Goal: Task Accomplishment & Management: Manage account settings

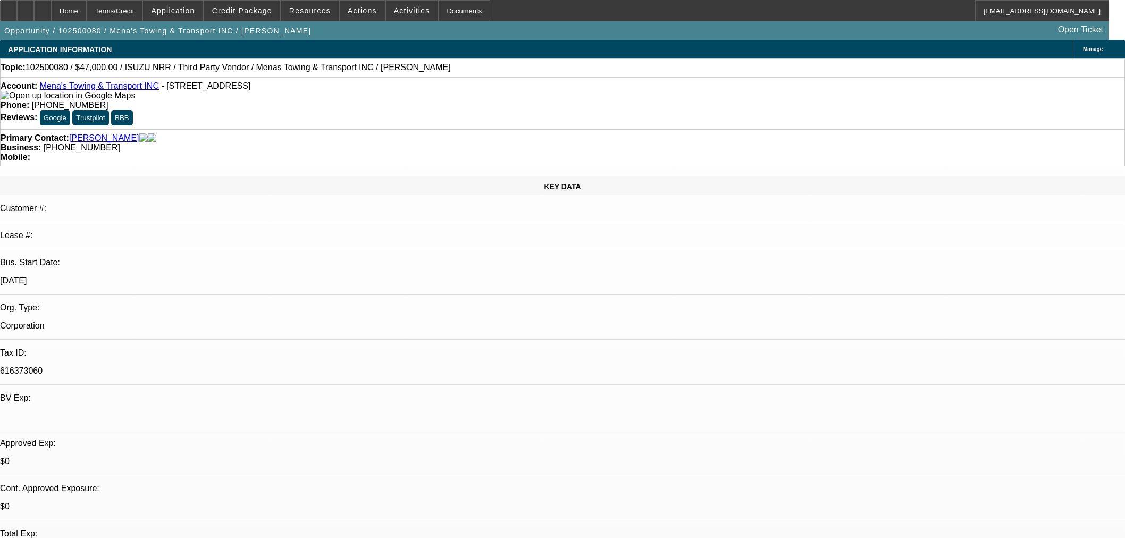
select select "0"
select select "3"
select select "0.1"
select select "4"
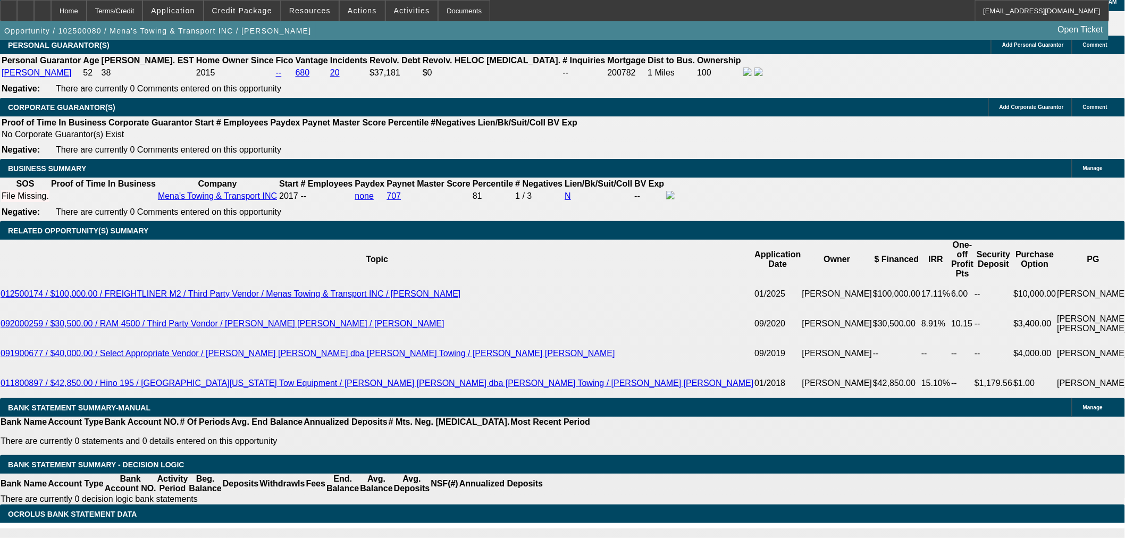
scroll to position [1417, 0]
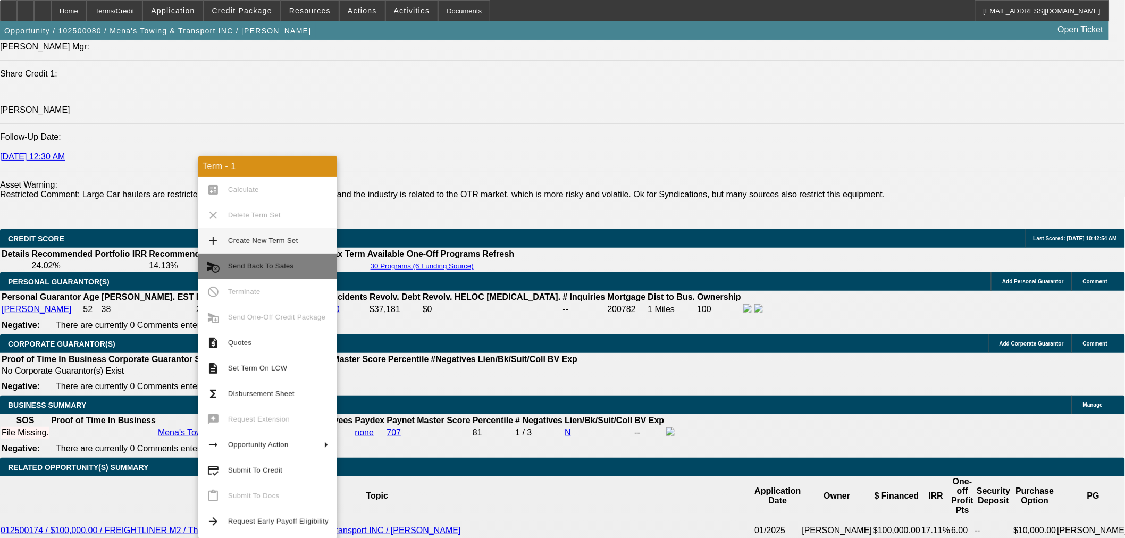
click at [283, 263] on span "Send Back To Sales" at bounding box center [260, 266] width 65 height 8
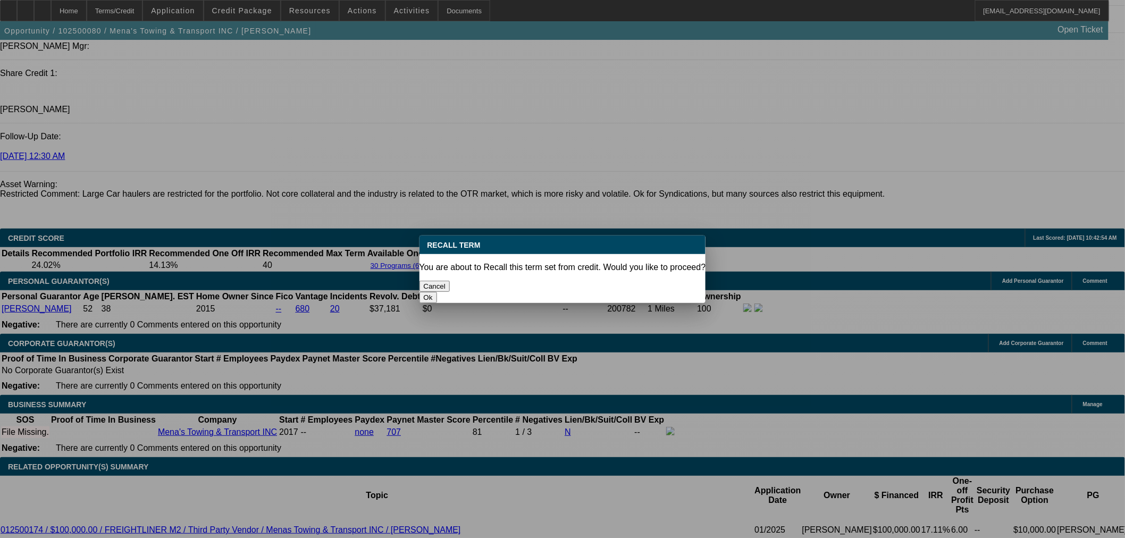
scroll to position [0, 0]
drag, startPoint x: 603, startPoint y: 277, endPoint x: 604, endPoint y: 254, distance: 22.9
click at [437, 292] on button "Ok" at bounding box center [428, 297] width 18 height 11
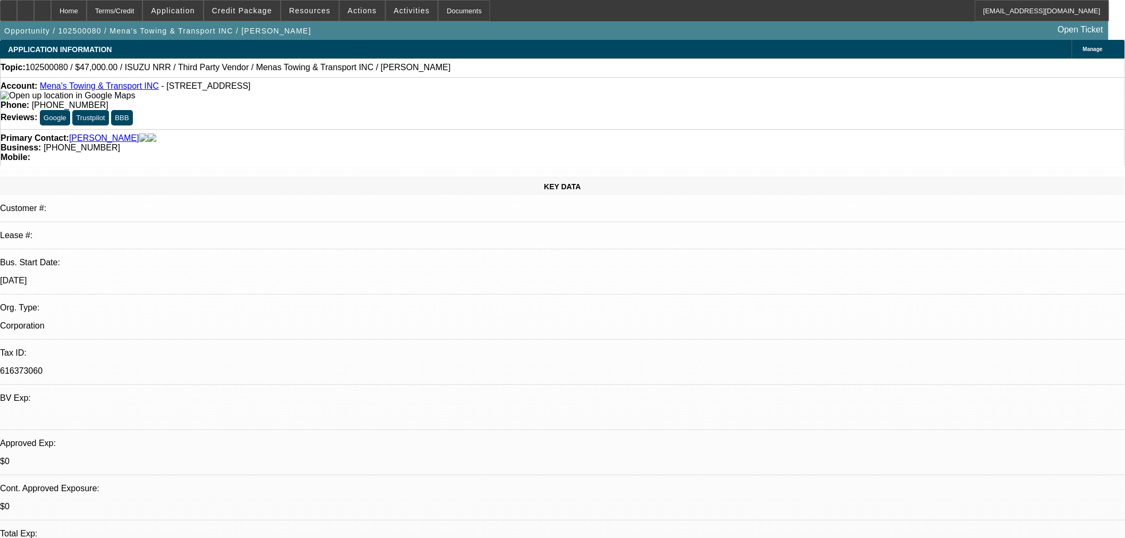
select select "0"
select select "3"
select select "0.1"
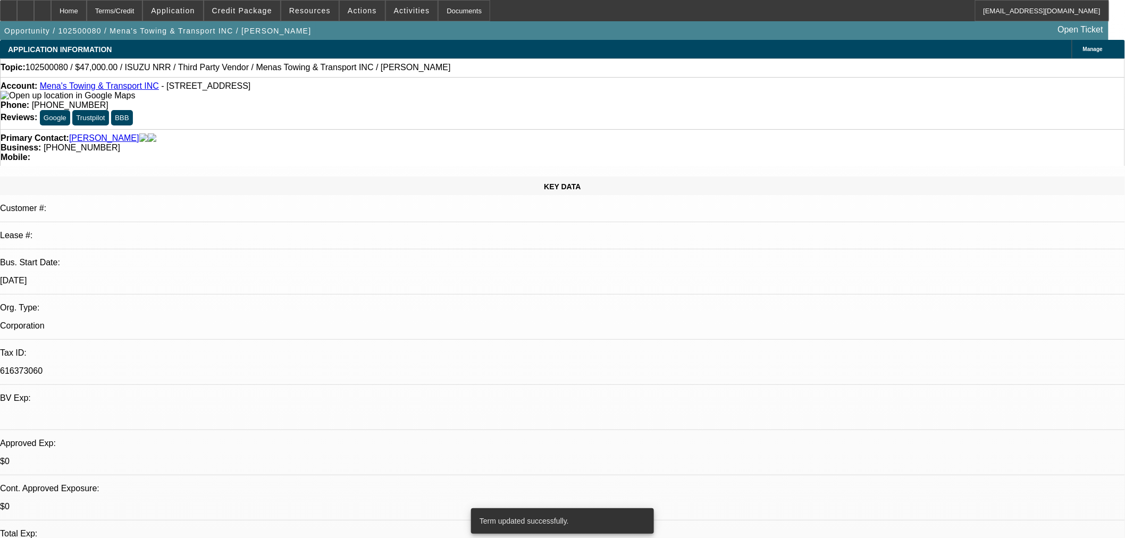
select select "4"
select select "0"
select select "3"
select select "0.1"
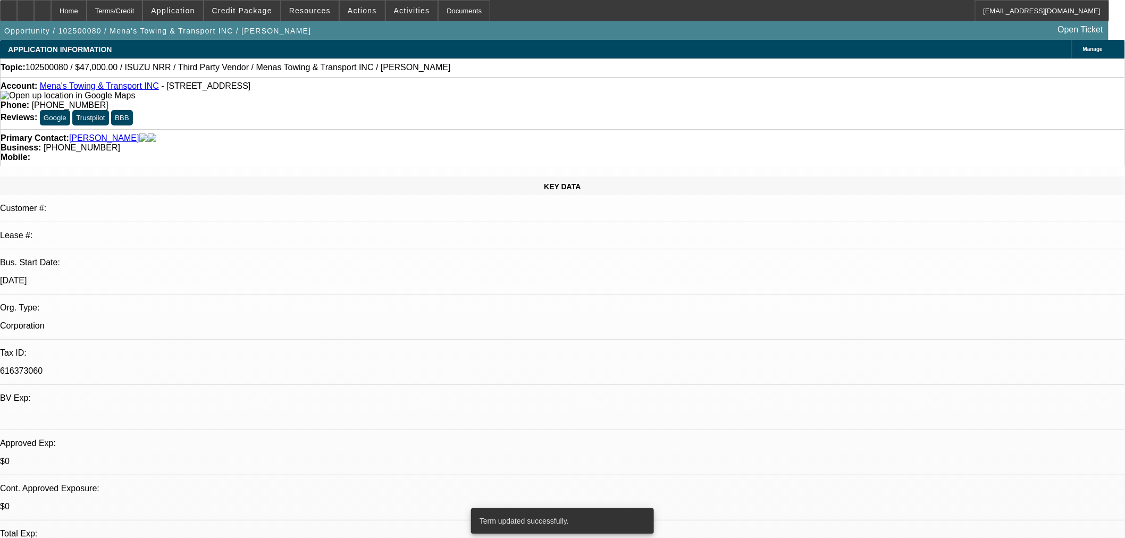
select select "4"
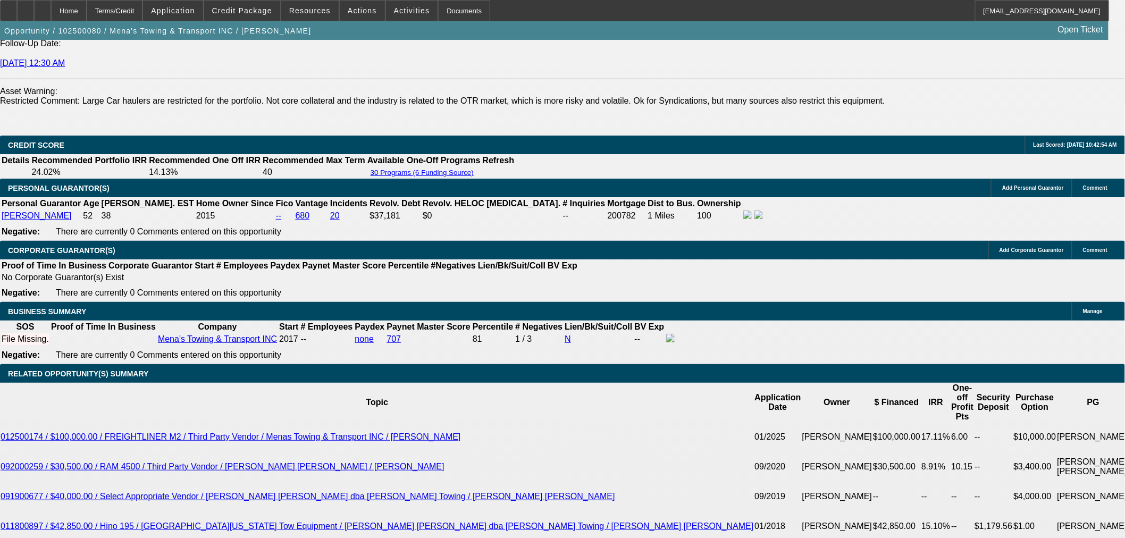
scroll to position [1594, 0]
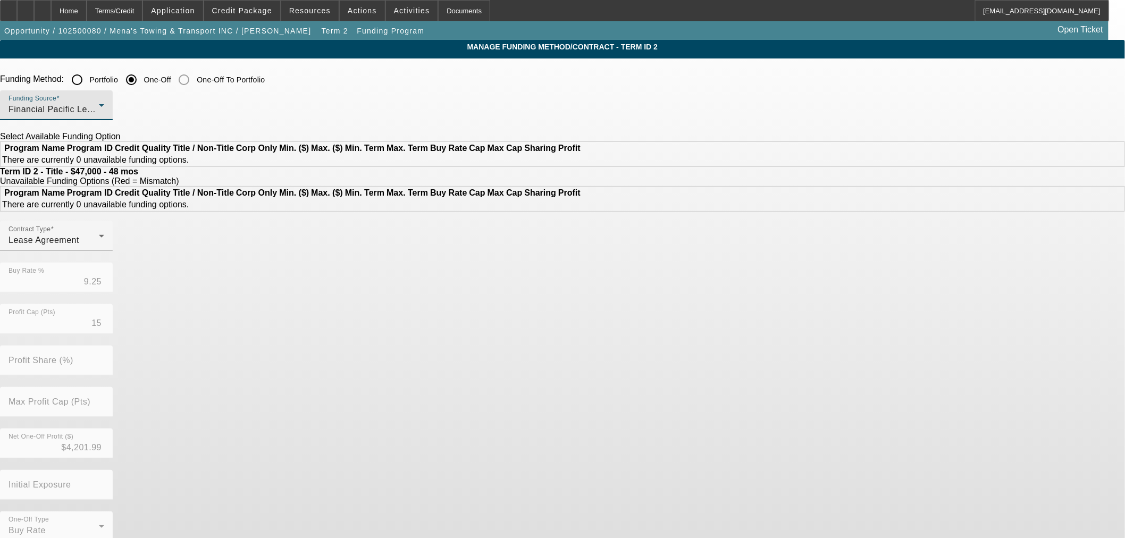
click at [99, 107] on div "Financial Pacific Leasing, Inc." at bounding box center [54, 109] width 90 height 13
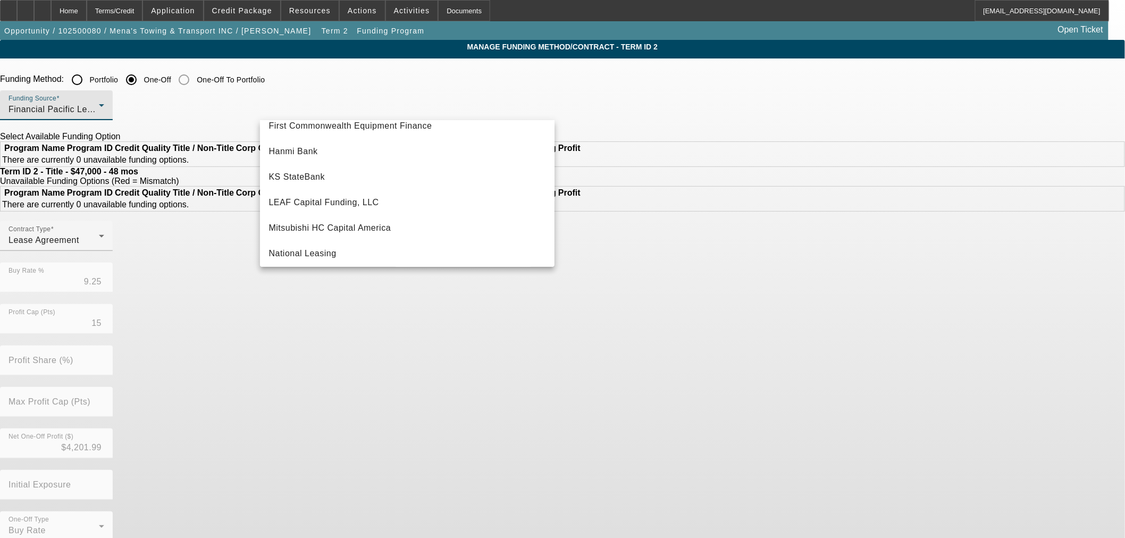
scroll to position [301, 0]
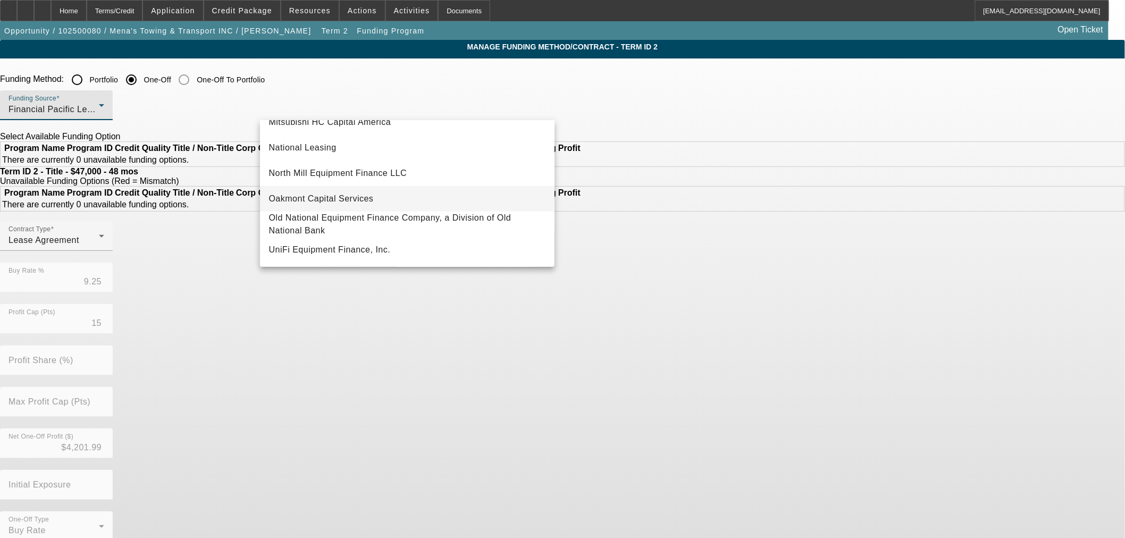
click at [353, 196] on span "Oakmont Capital Services" at bounding box center [320, 198] width 105 height 13
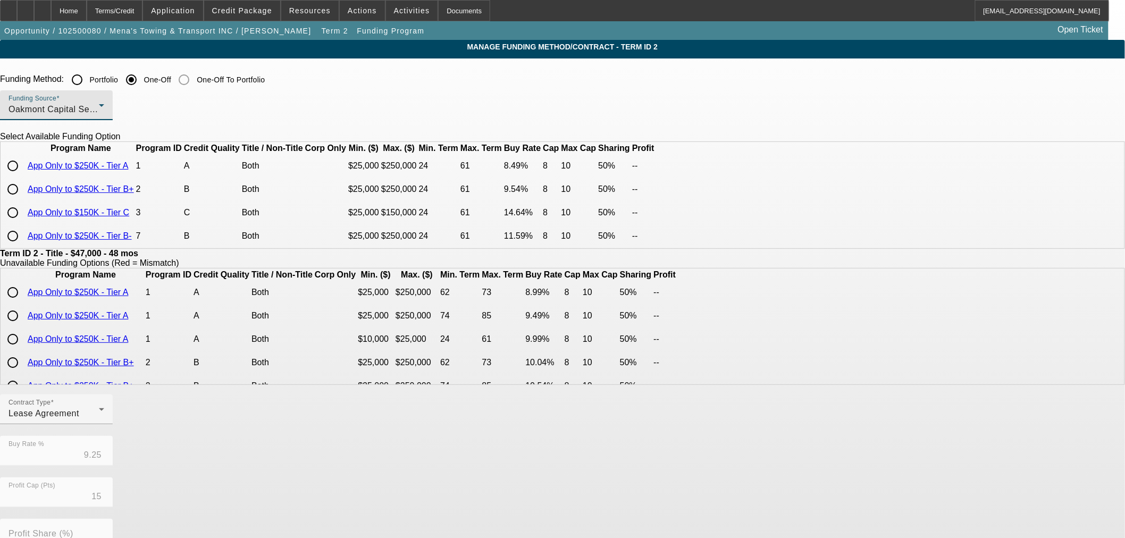
click at [128, 170] on link "App Only to $250K - Tier A" at bounding box center [78, 165] width 100 height 9
click at [113, 111] on span "Oakmont Capital Services" at bounding box center [61, 109] width 105 height 9
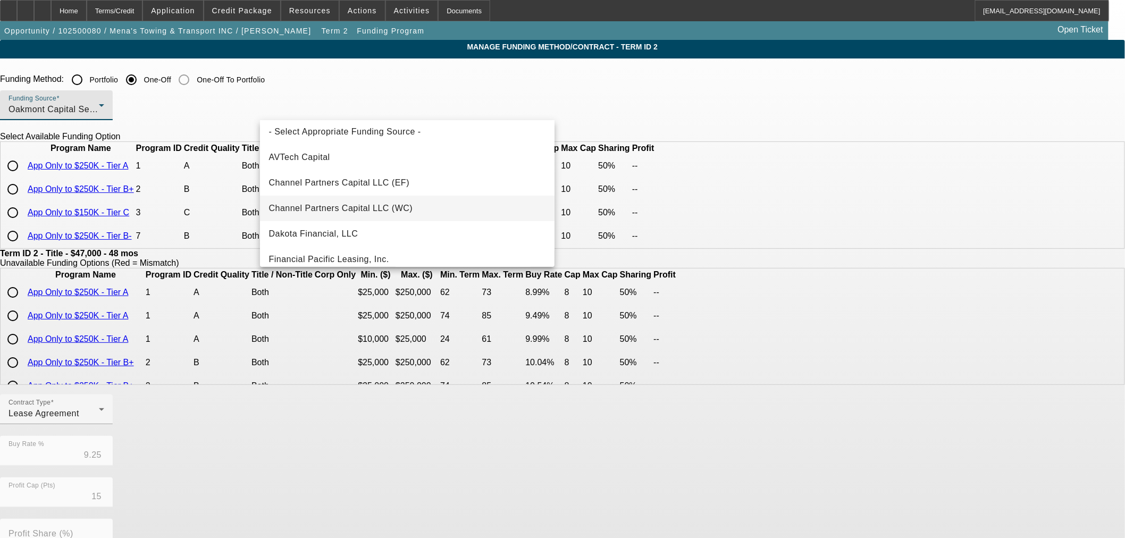
scroll to position [242, 0]
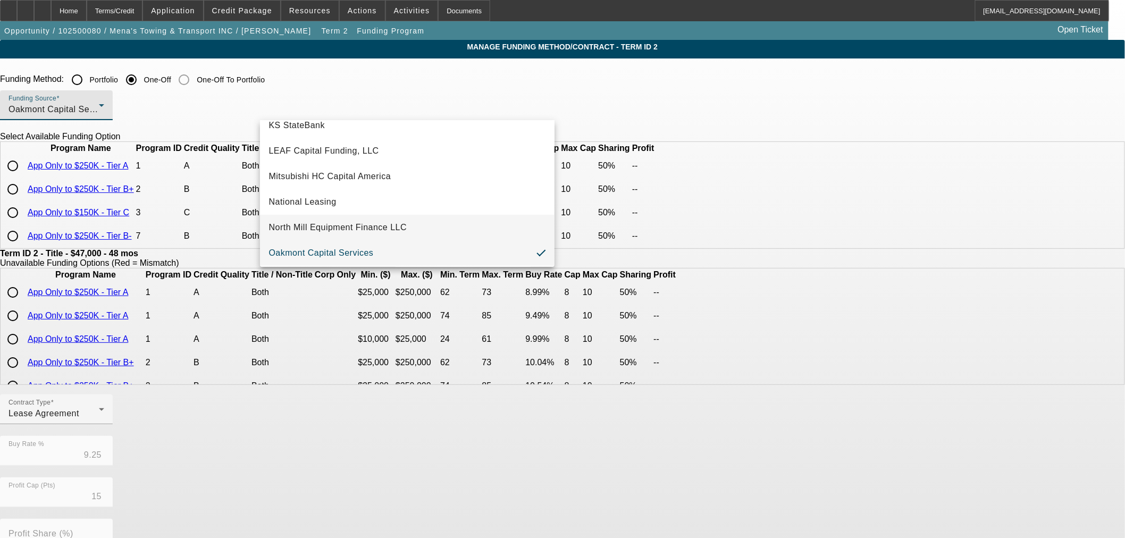
click at [378, 217] on mat-option "North Mill Equipment Finance LLC" at bounding box center [407, 228] width 294 height 26
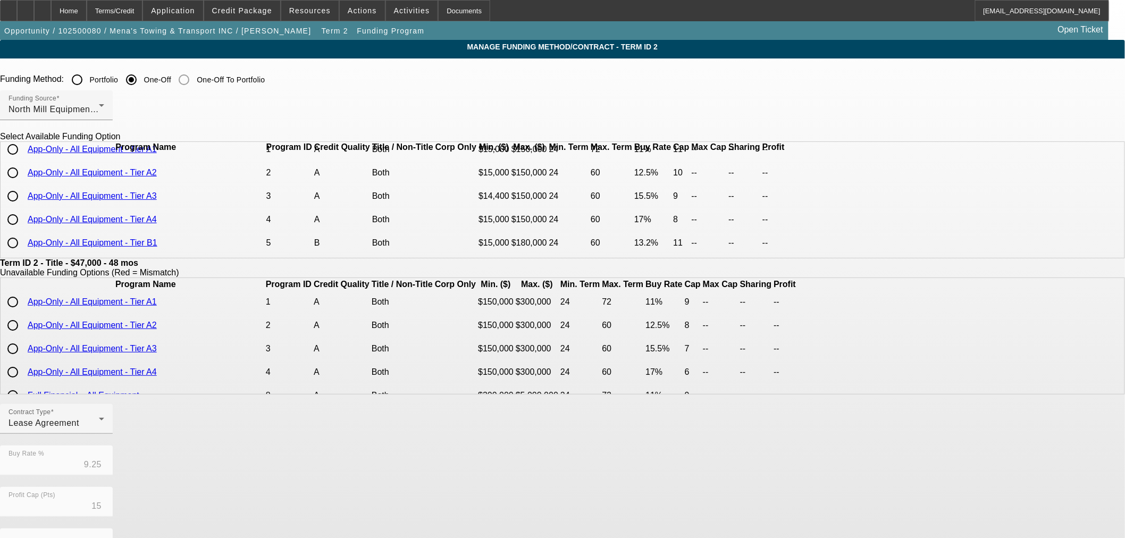
scroll to position [0, 0]
click at [157, 170] on link "App-Only - All Equipment - Tier A1" at bounding box center [92, 165] width 129 height 9
click at [104, 102] on div "Funding Source North Mill Equipment Finance LLC" at bounding box center [57, 105] width 96 height 30
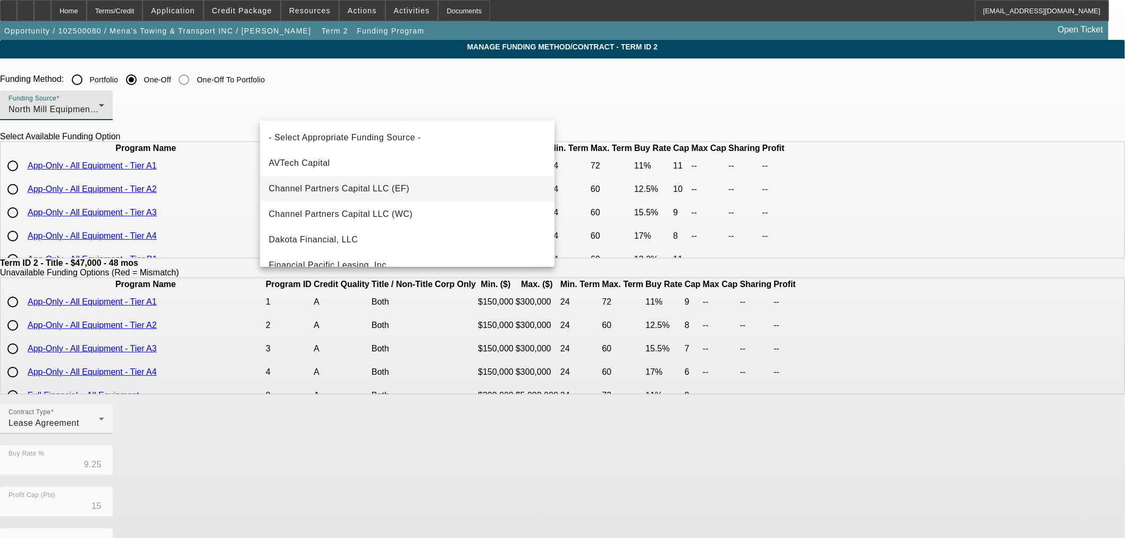
click at [359, 192] on span "Channel Partners Capital LLC (EF)" at bounding box center [338, 188] width 141 height 13
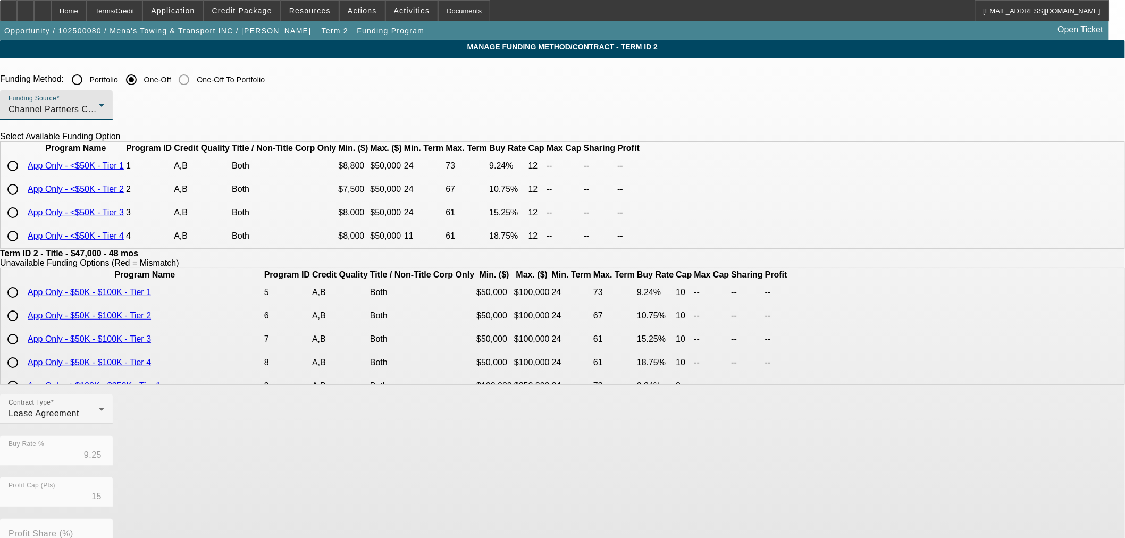
click at [124, 170] on link "App Only - <$50K - Tier 1" at bounding box center [76, 165] width 96 height 9
click at [99, 111] on div "Channel Partners Capital LLC (EF)" at bounding box center [54, 109] width 90 height 13
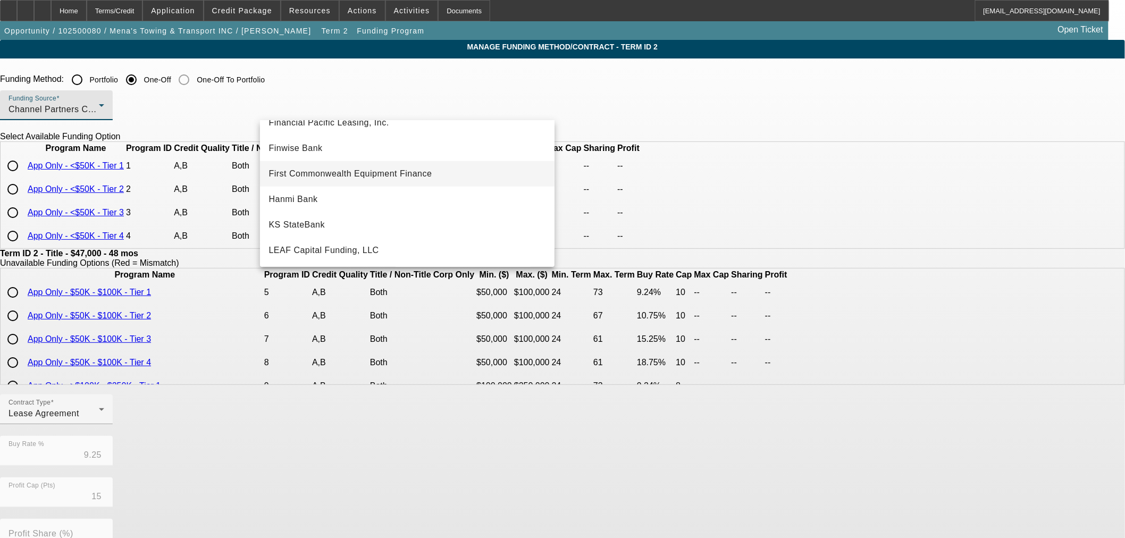
scroll to position [118, 0]
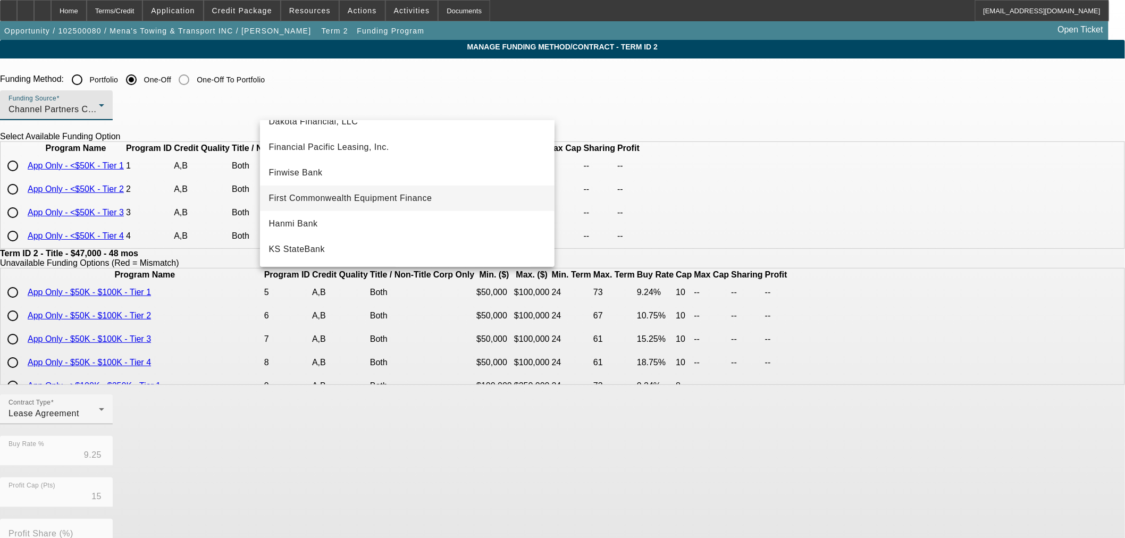
click at [358, 200] on span "First Commonwealth Equipment Finance" at bounding box center [349, 198] width 163 height 13
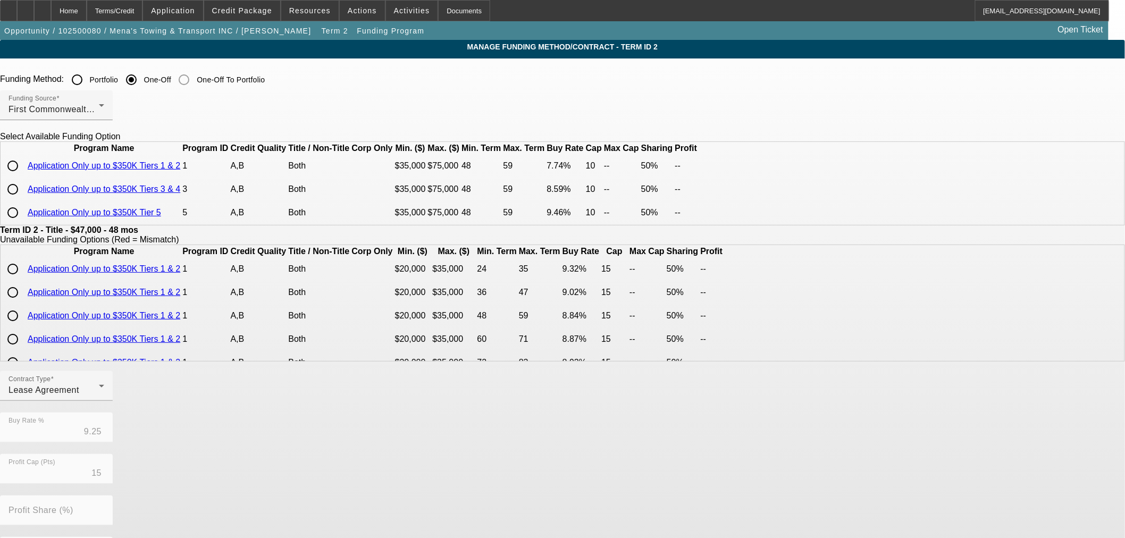
click at [161, 217] on link "Application Only up to $350K Tier 5" at bounding box center [94, 212] width 133 height 9
click at [82, 7] on div "Home" at bounding box center [69, 10] width 36 height 21
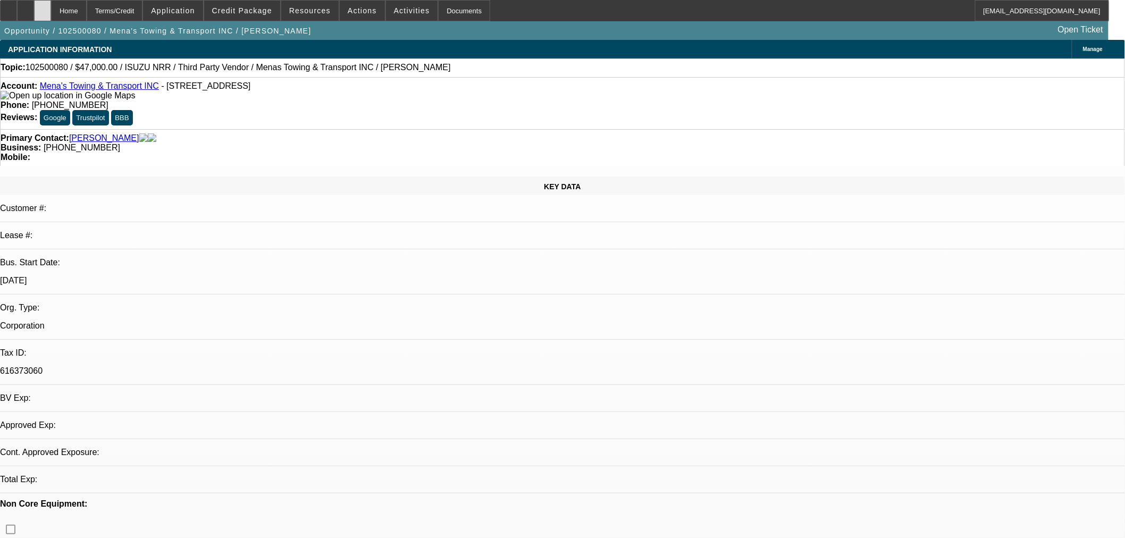
select select "0"
select select "3"
select select "0.1"
select select "4"
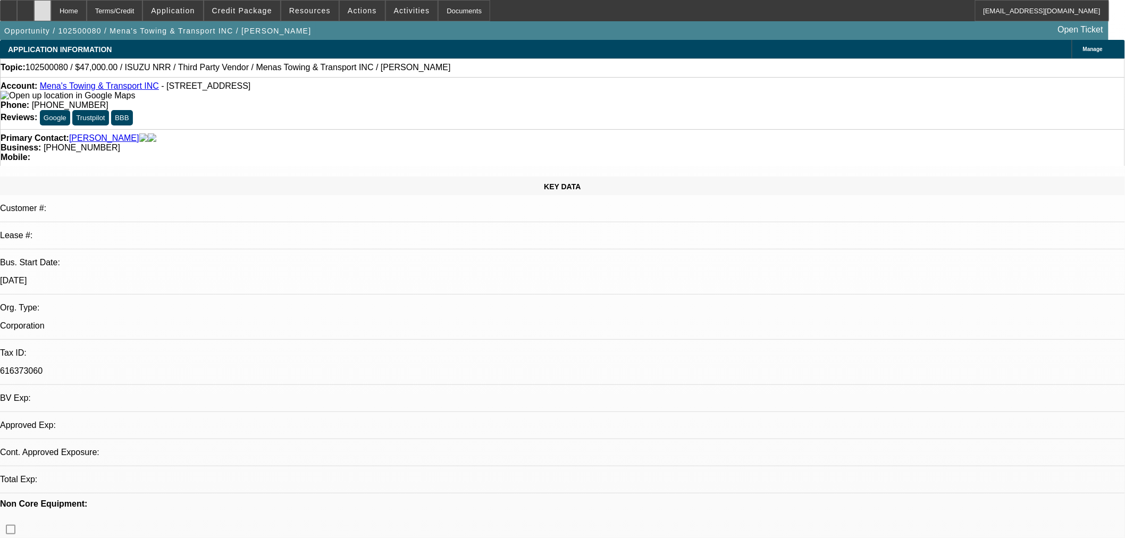
select select "0"
select select "3"
select select "0.1"
select select "4"
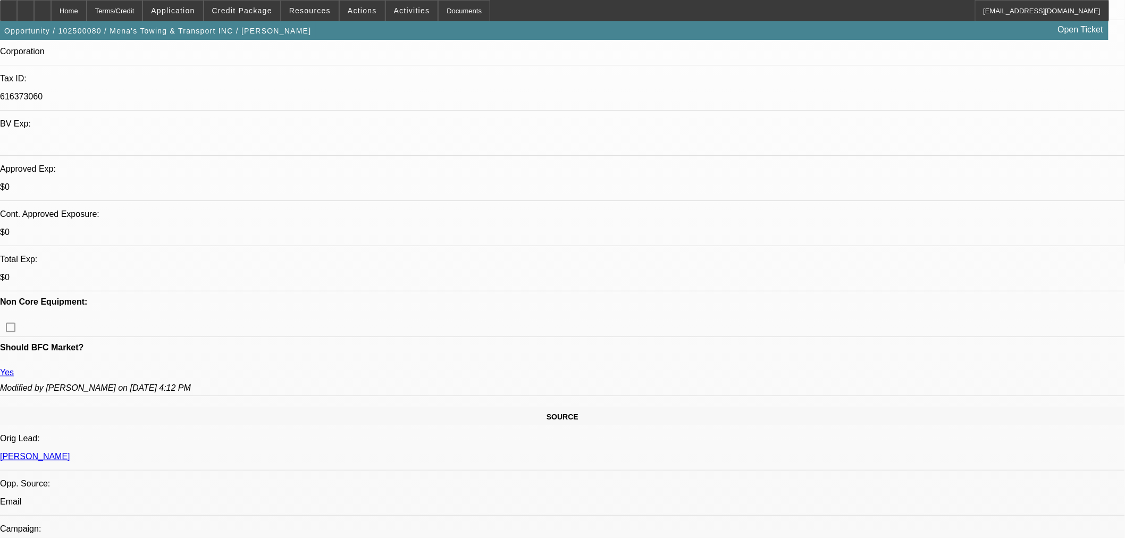
scroll to position [295, 0]
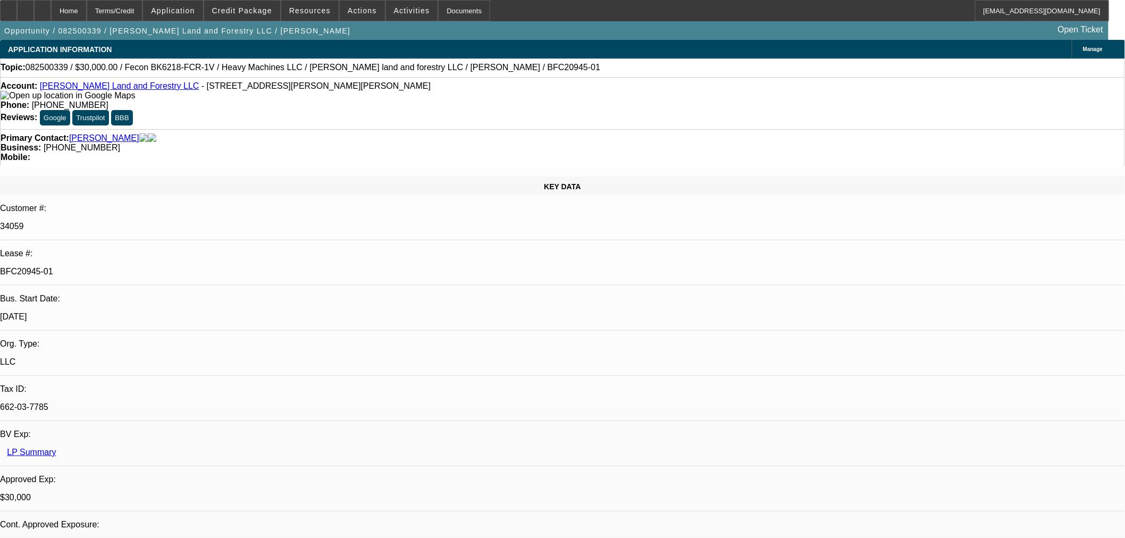
select select "0"
select select "2"
select select "0"
select select "6"
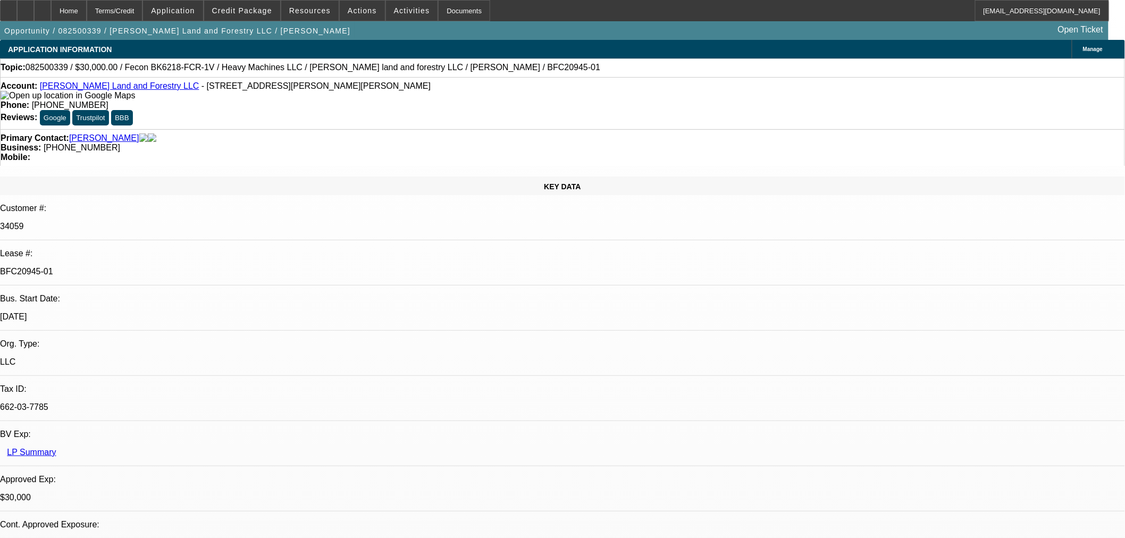
select select "0"
select select "2"
select select "0"
select select "6"
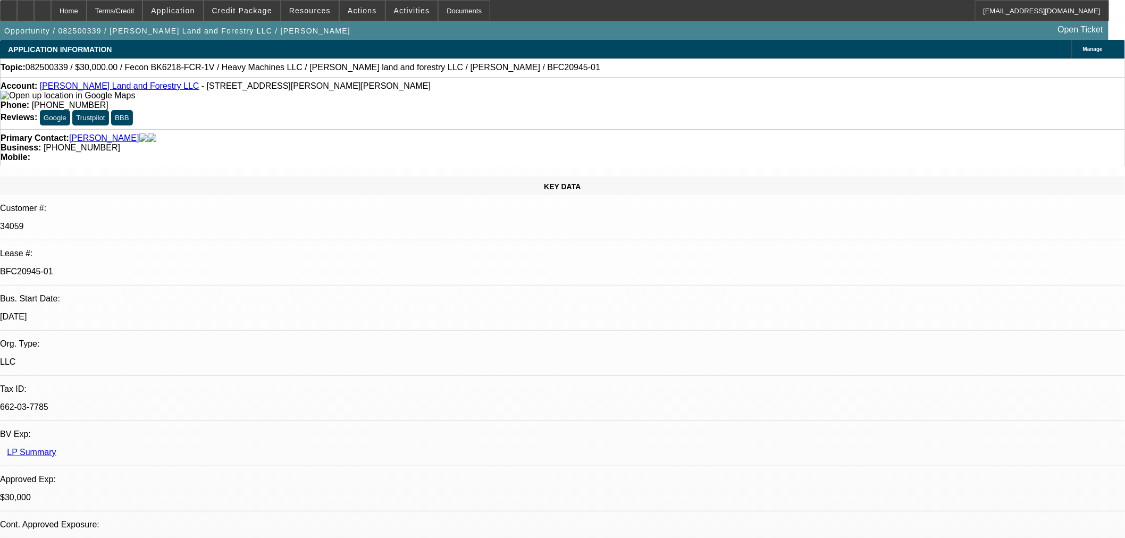
select select "0.2"
select select "2"
select select "0"
select select "6"
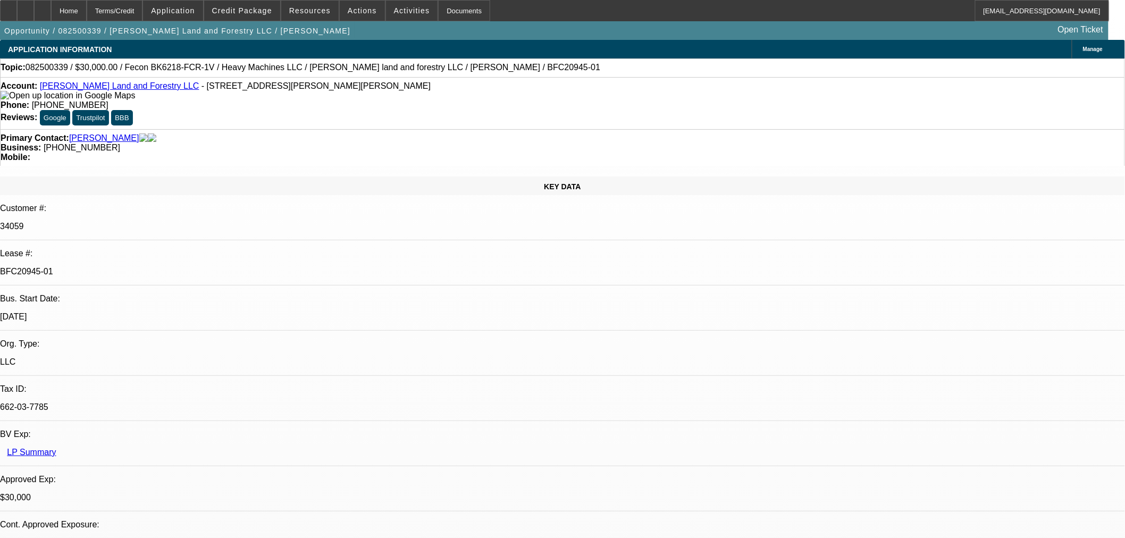
select select "0"
select select "19"
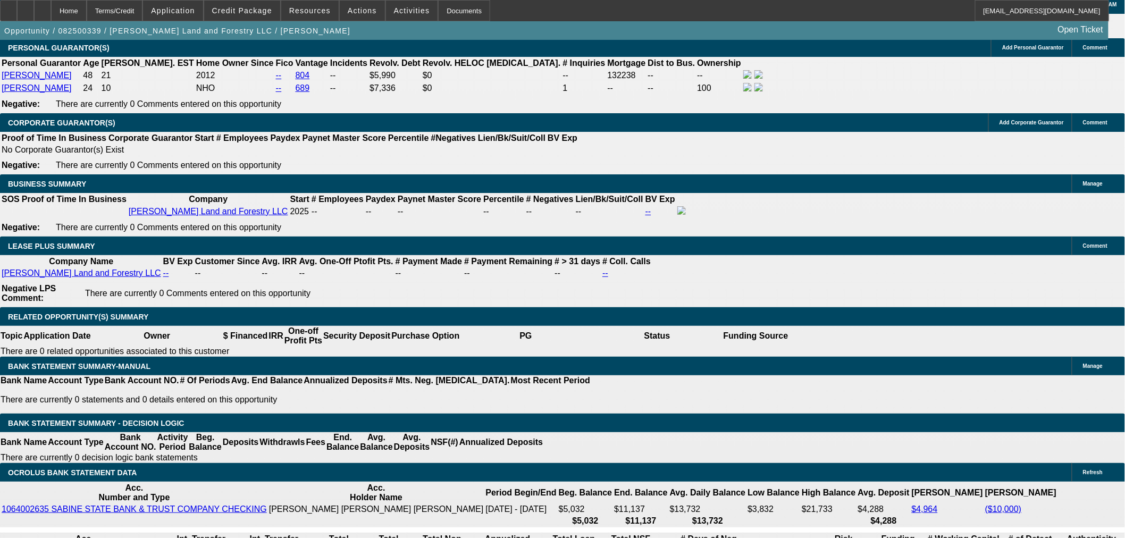
scroll to position [1476, 0]
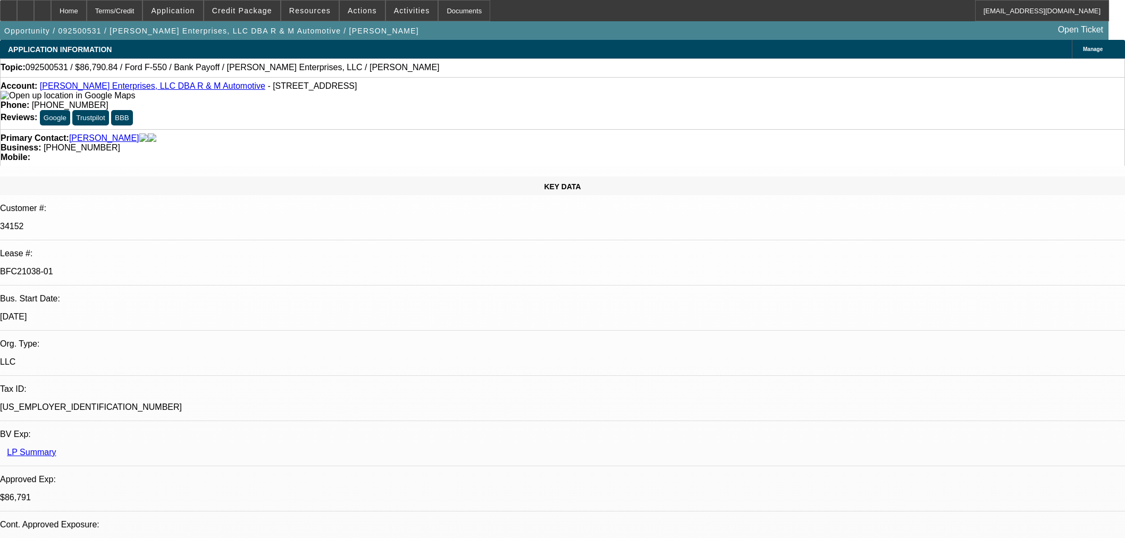
select select "0"
select select "2"
select select "0"
select select "6"
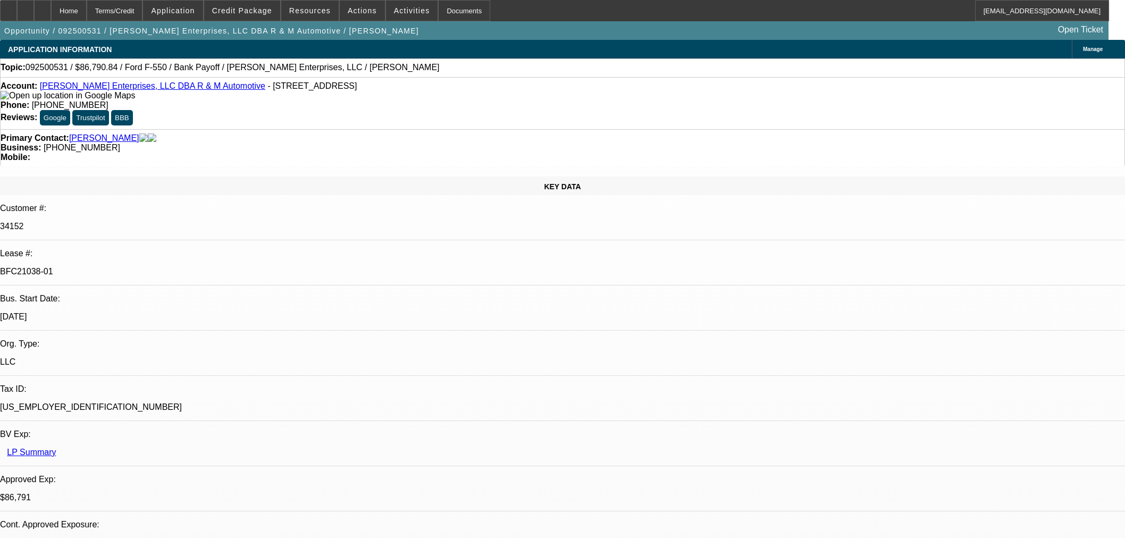
select select "0"
select select "2"
select select "0"
select select "6"
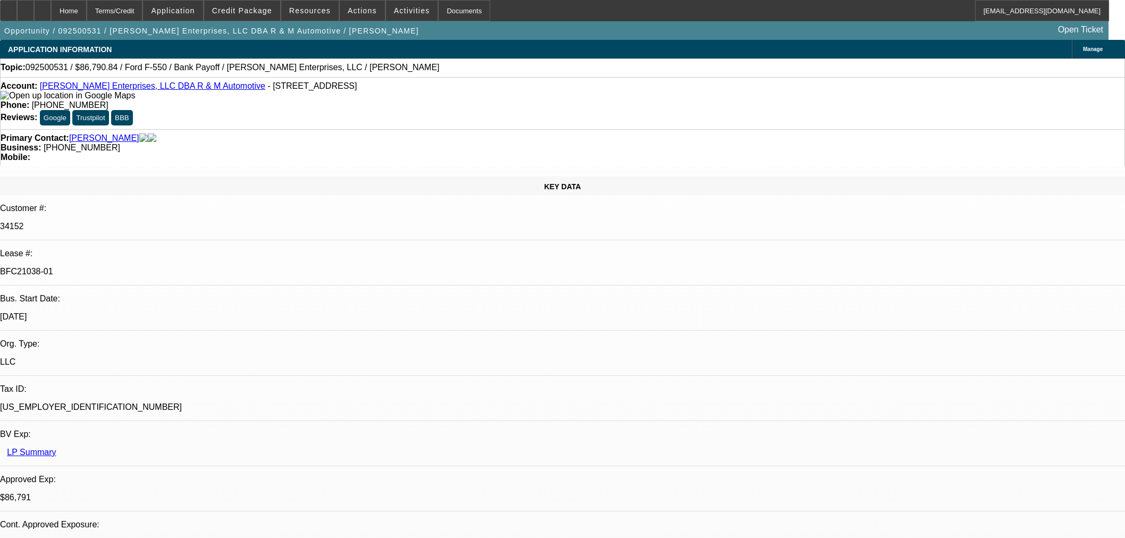
select select "0"
select select "2"
select select "0"
select select "6"
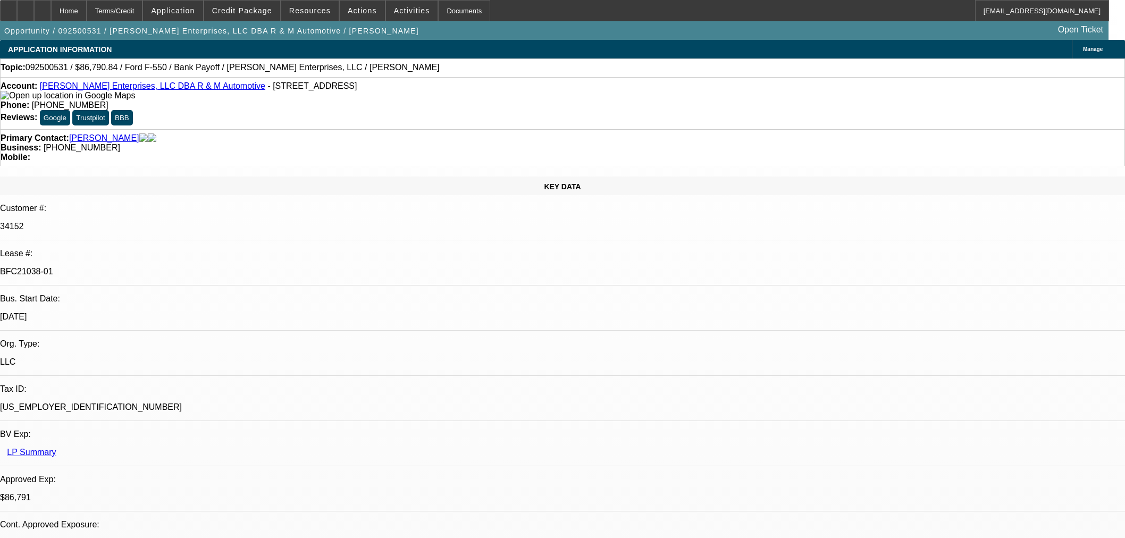
select select "0"
select select "2"
select select "0"
select select "6"
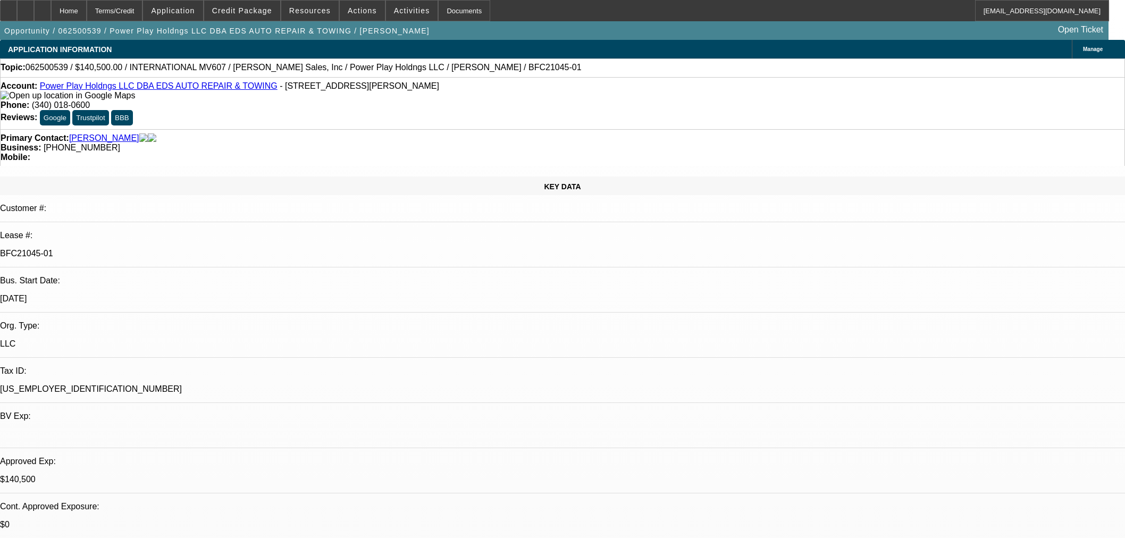
select select "0"
select select "2"
select select "0.1"
select select "4"
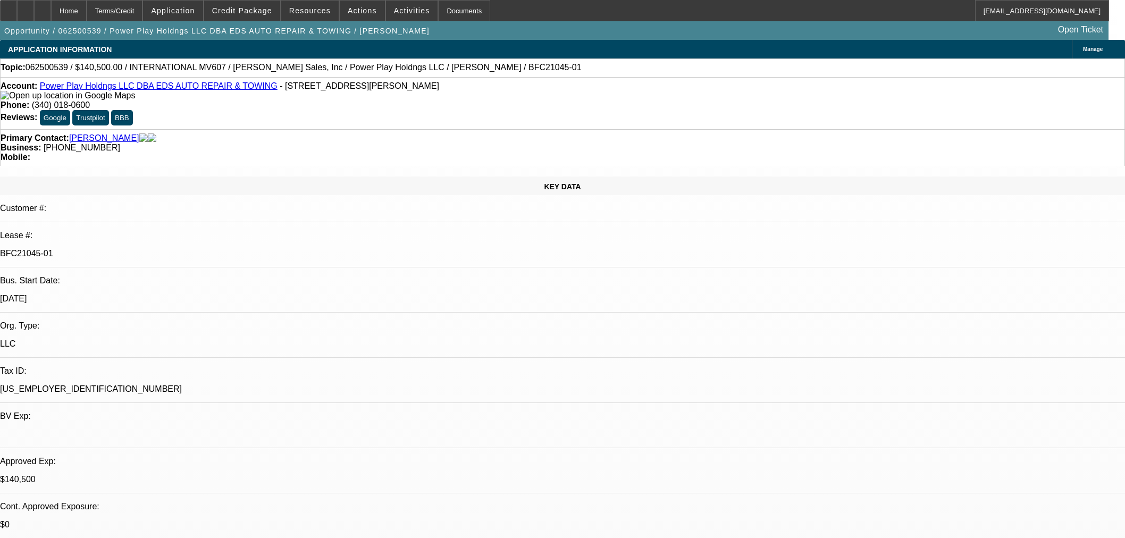
select select "0"
select select "2"
select select "0.1"
select select "4"
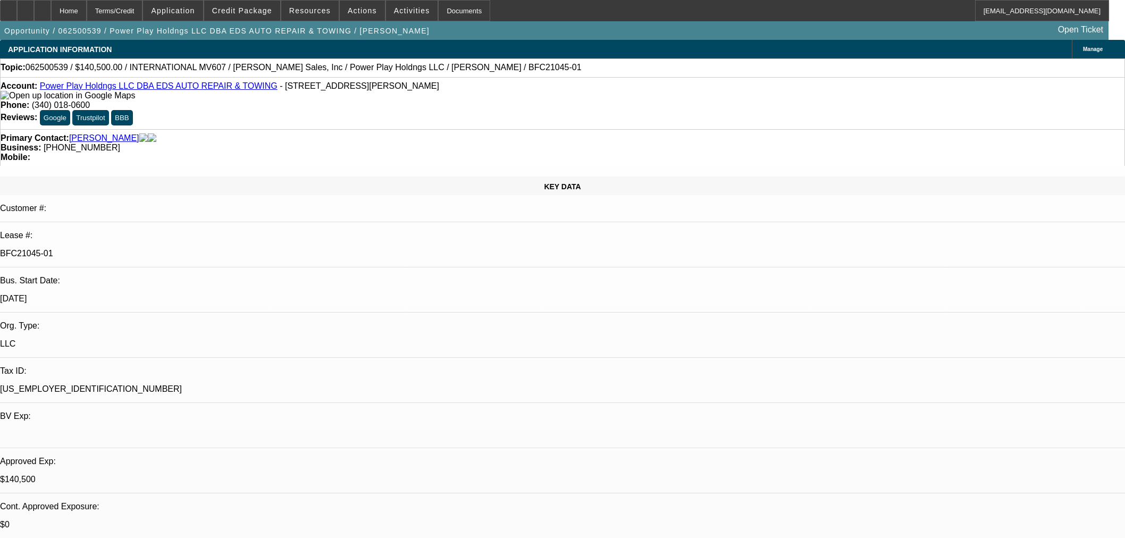
select select "0.1"
select select "2"
select select "0.1"
select select "4"
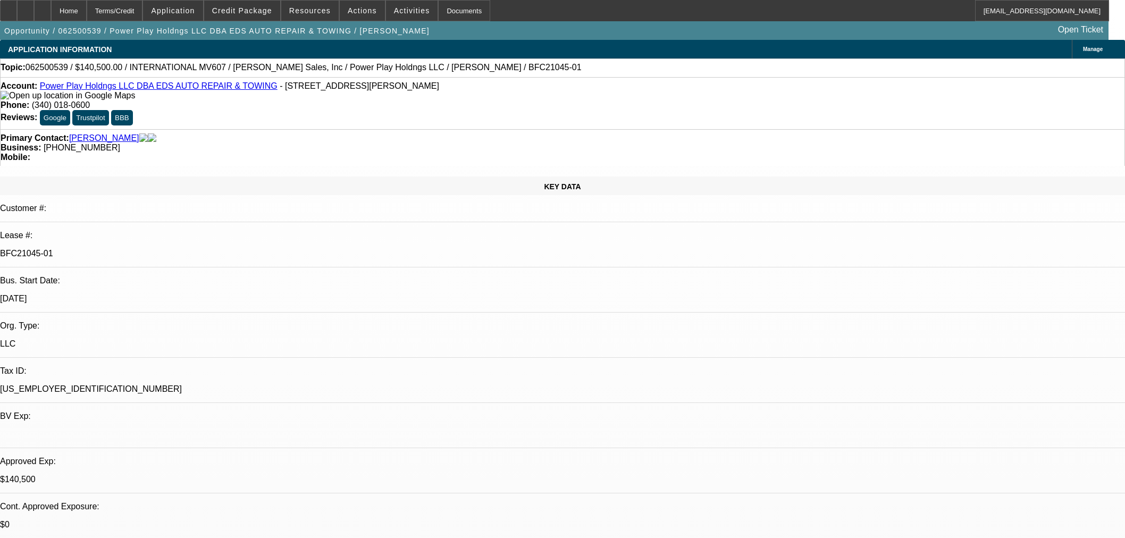
select select "2"
select select "0.1"
select select "4"
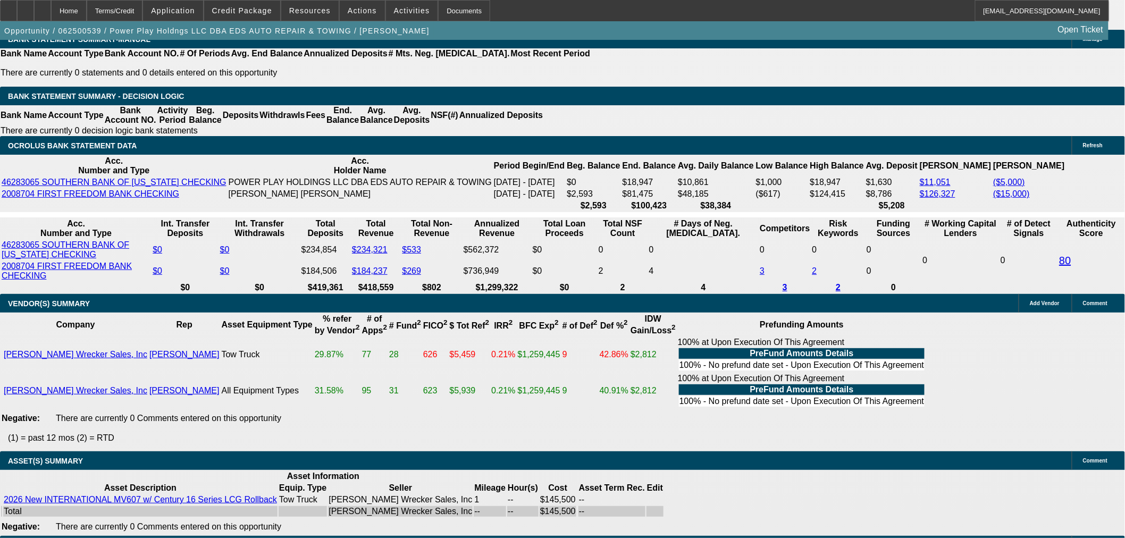
scroll to position [1712, 0]
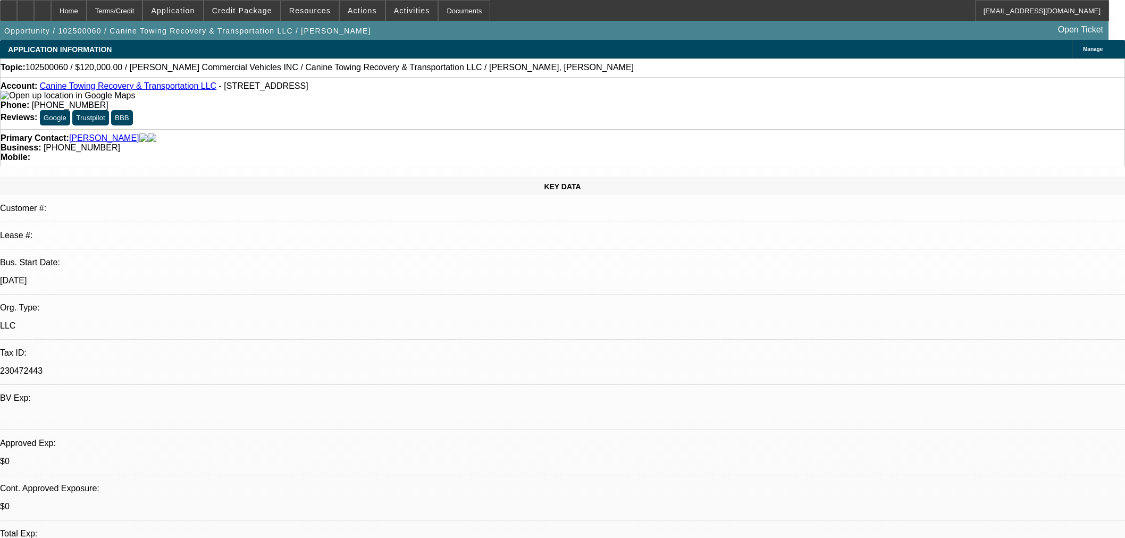
select select "0"
select select "2"
select select "0.1"
select select "4"
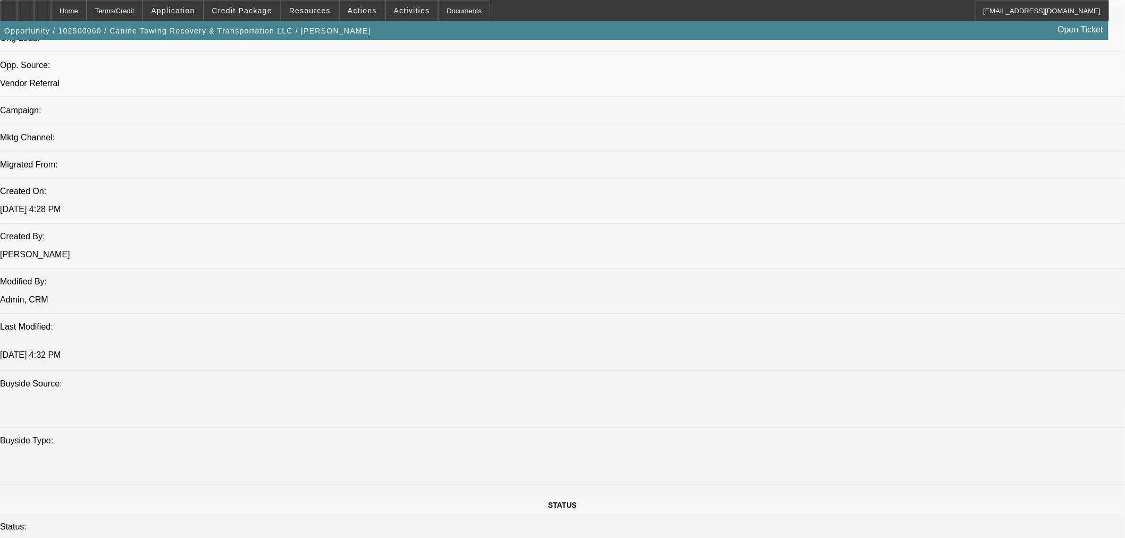
scroll to position [812, 0]
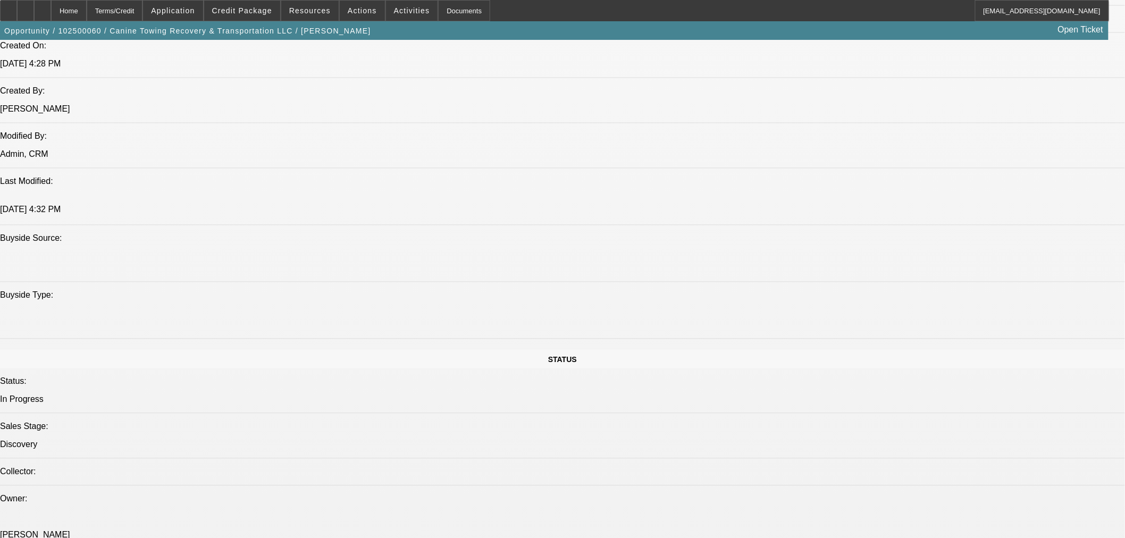
drag, startPoint x: 473, startPoint y: 247, endPoint x: 373, endPoint y: 133, distance: 151.7
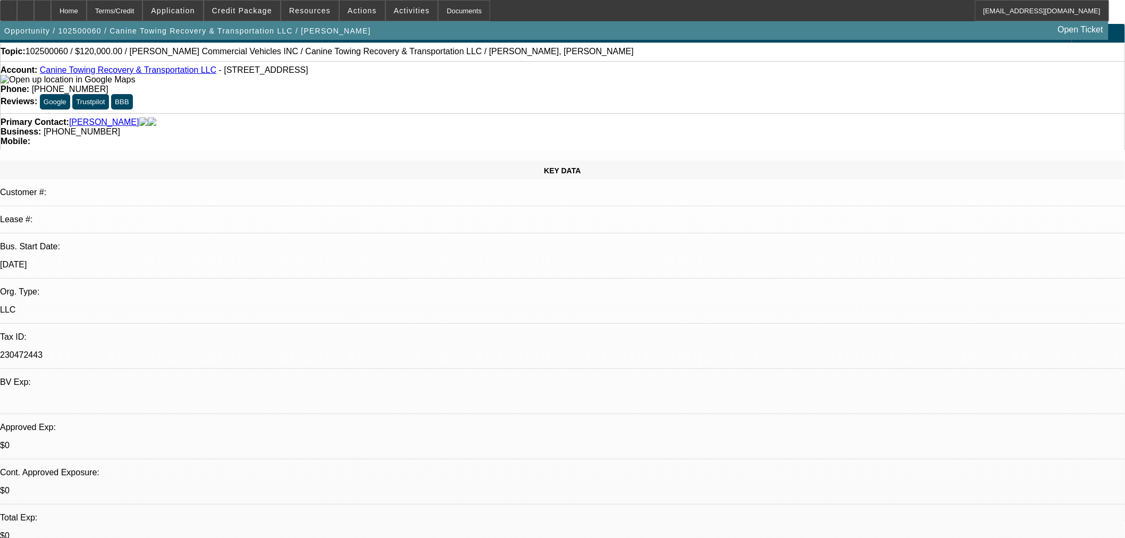
scroll to position [0, 0]
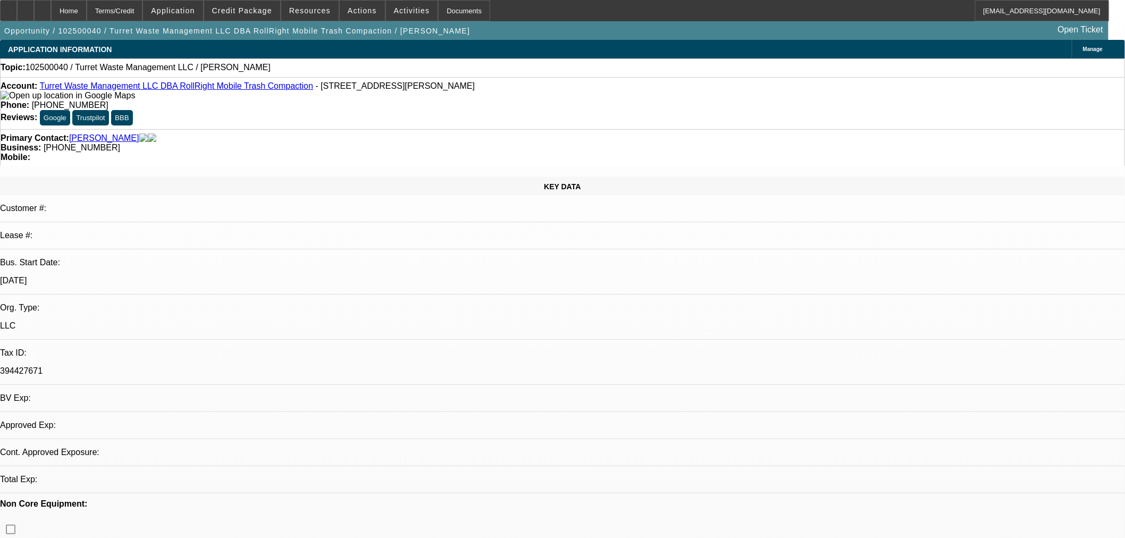
select select "0"
select select "2"
select select "0.1"
select select "4"
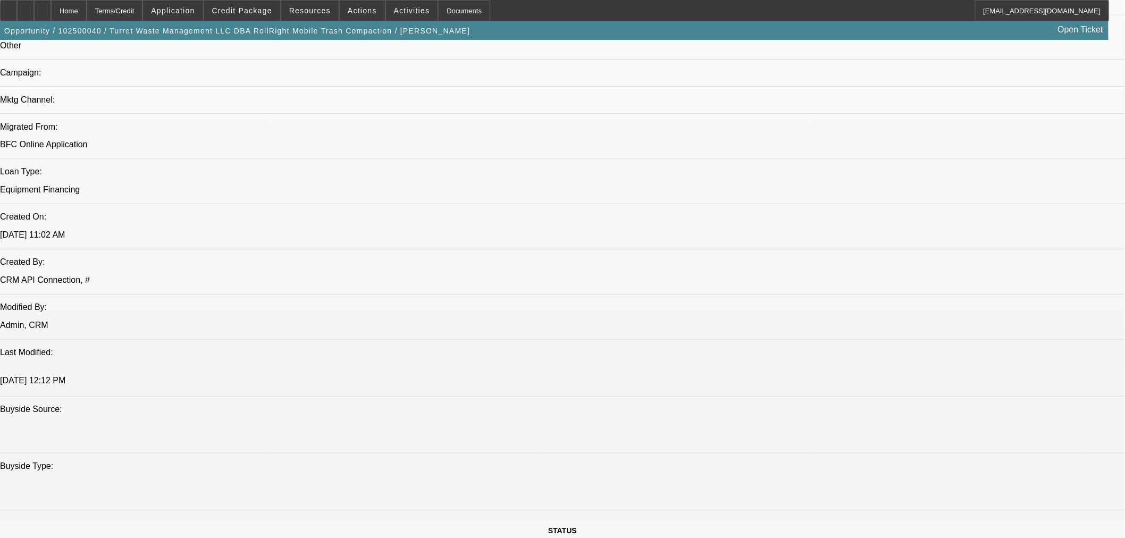
scroll to position [590, 0]
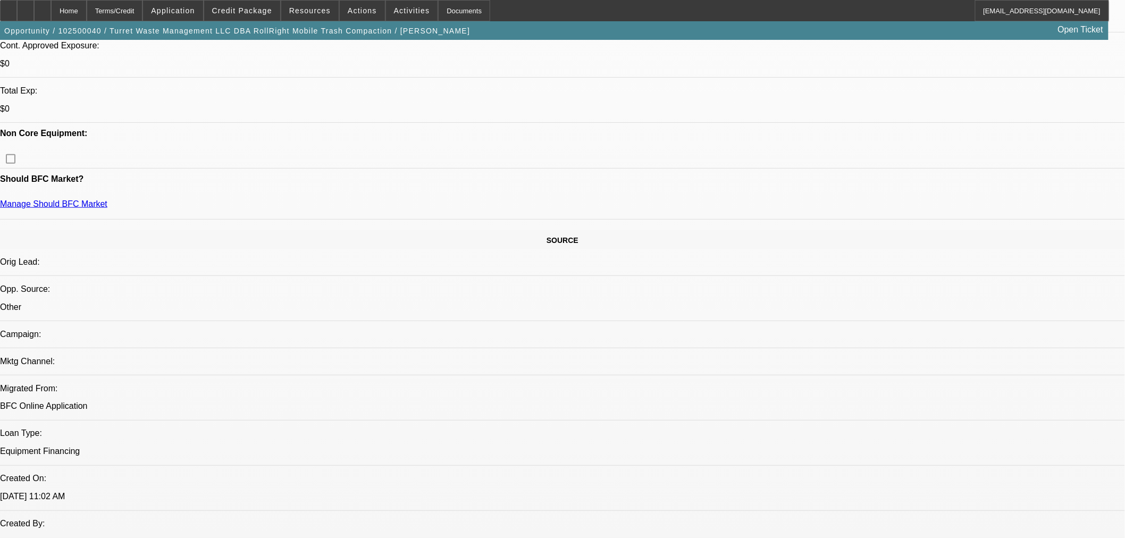
scroll to position [177, 0]
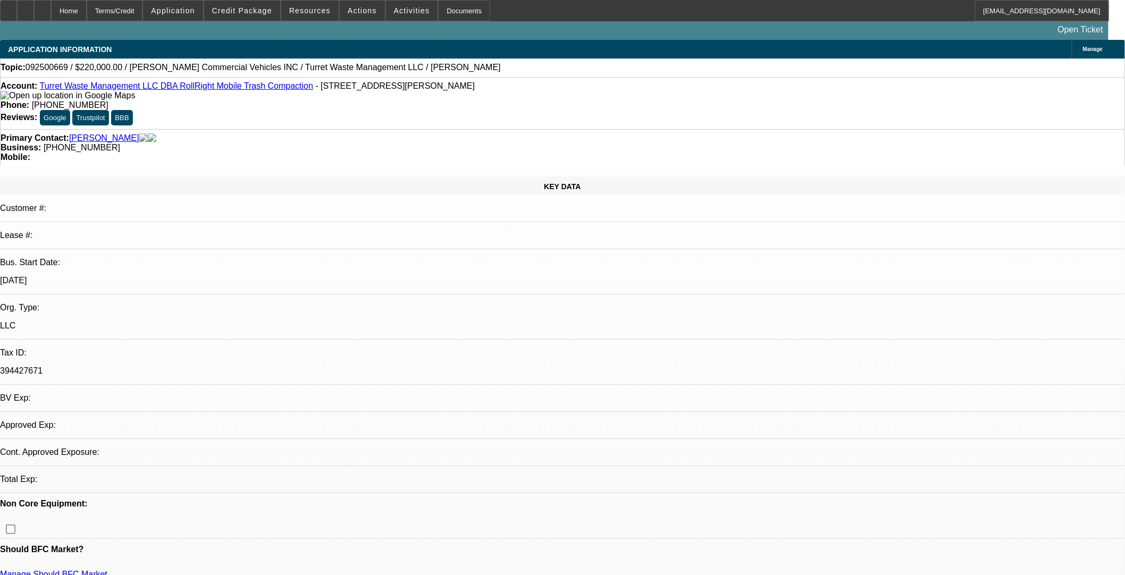
select select "0"
select select "2"
select select "0.1"
select select "4"
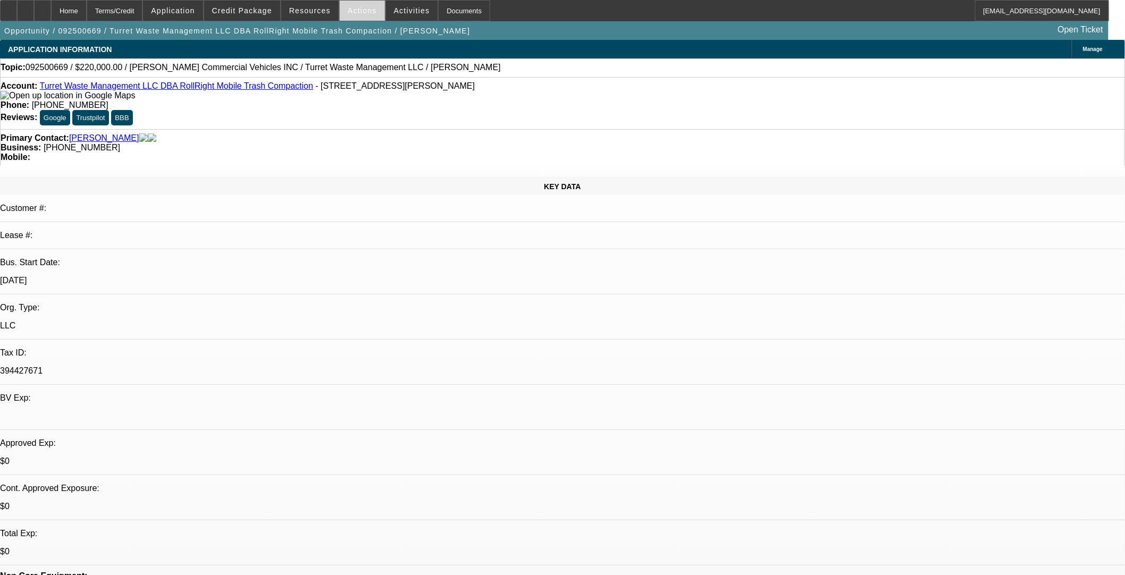
click at [352, 10] on span "Actions" at bounding box center [362, 10] width 29 height 9
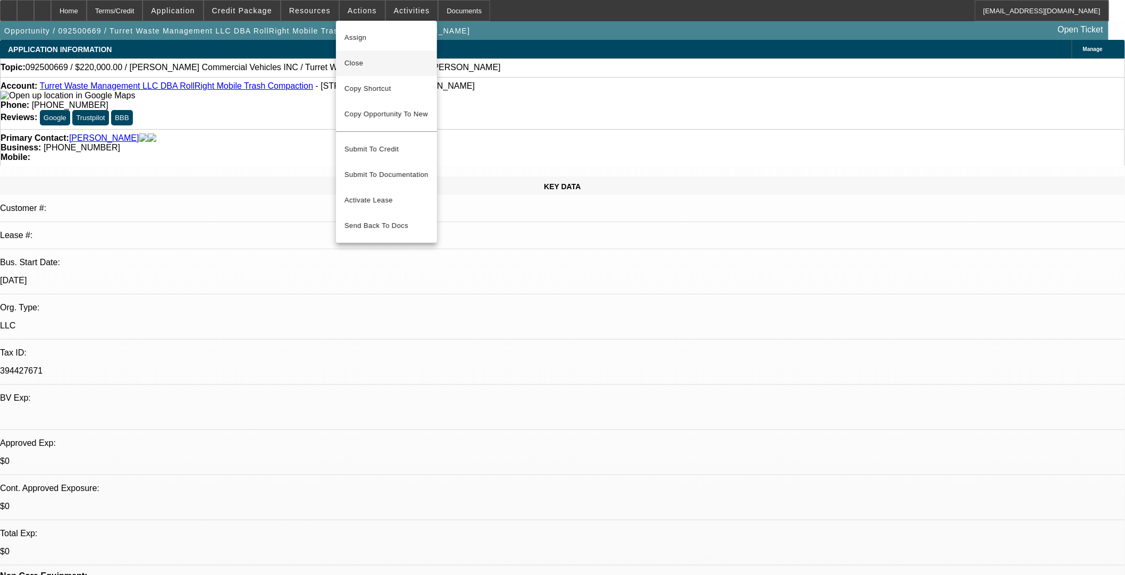
click at [364, 64] on span "Close" at bounding box center [386, 63] width 84 height 13
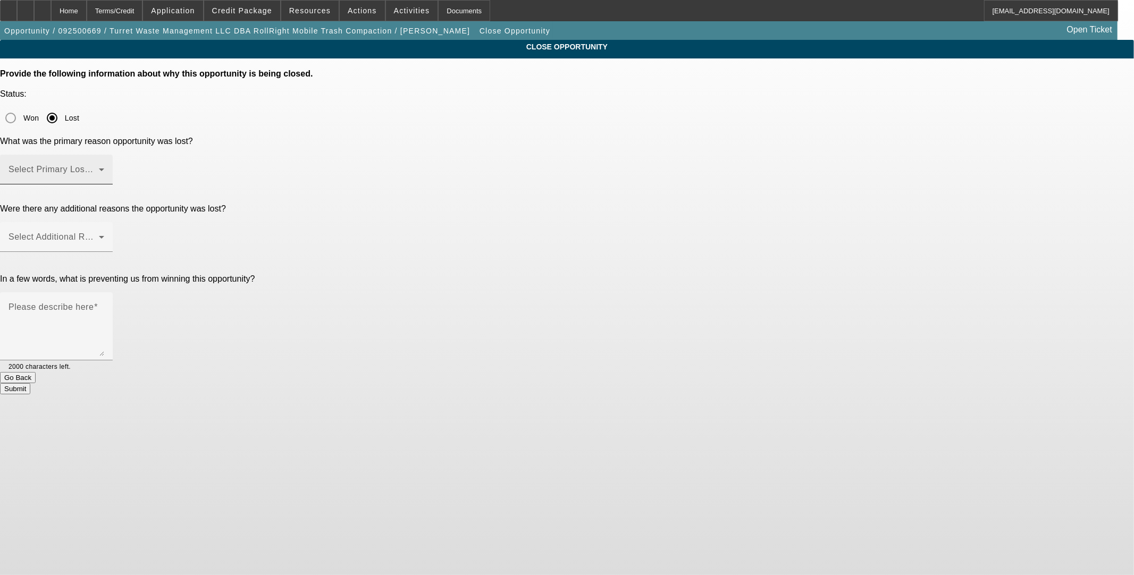
click at [99, 167] on span at bounding box center [54, 173] width 90 height 13
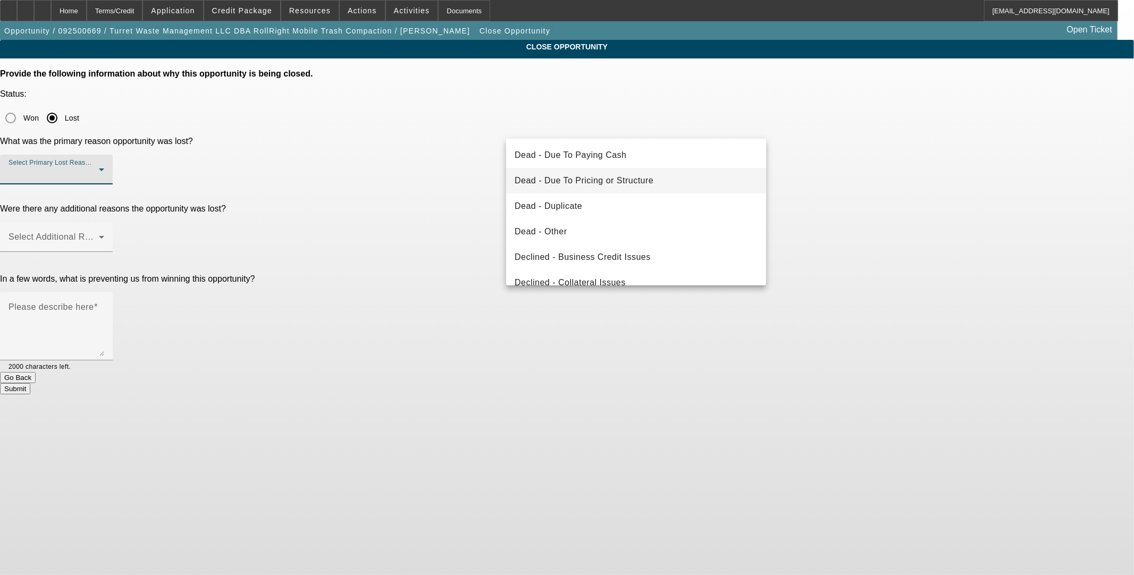
scroll to position [24, 0]
click at [471, 248] on mat-option "Dead - Duplicate" at bounding box center [636, 260] width 260 height 26
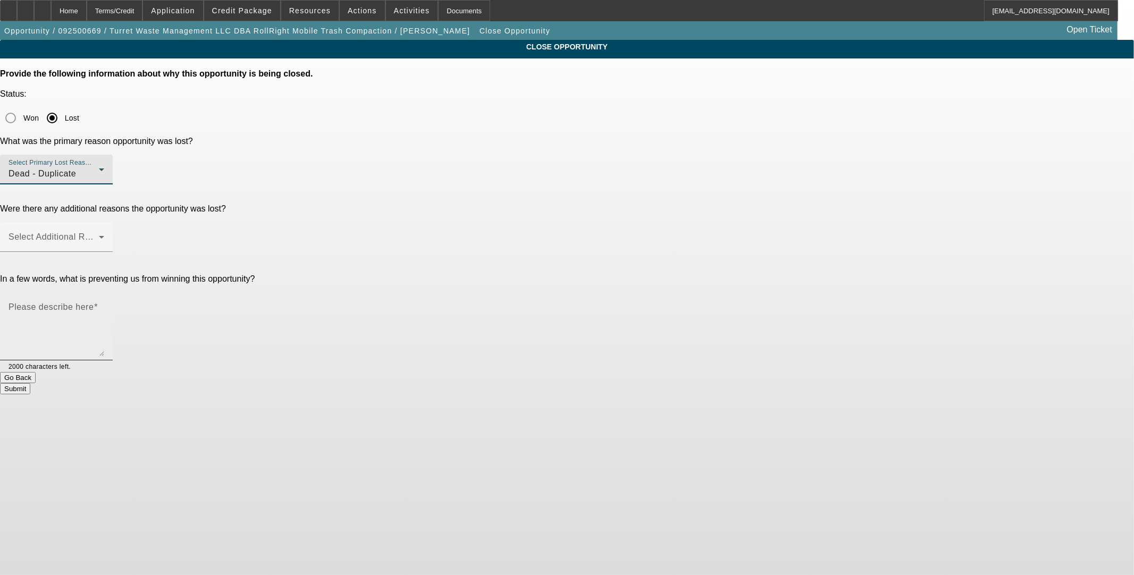
click at [104, 305] on textarea "Please describe here" at bounding box center [57, 330] width 96 height 51
click at [99, 235] on span at bounding box center [54, 241] width 90 height 13
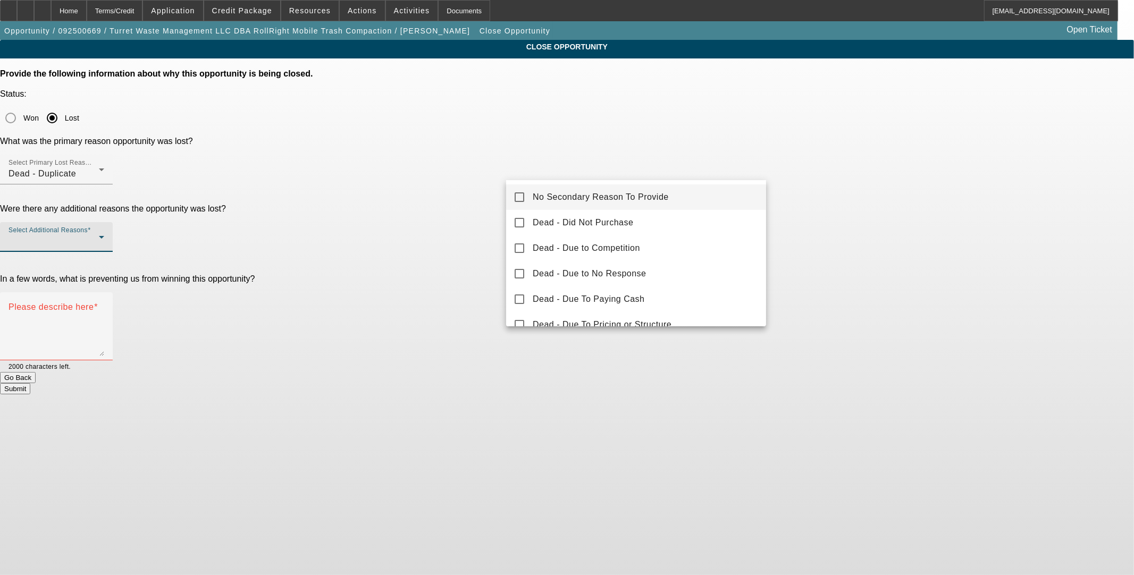
click at [471, 197] on span "No Secondary Reason To Provide" at bounding box center [601, 197] width 136 height 13
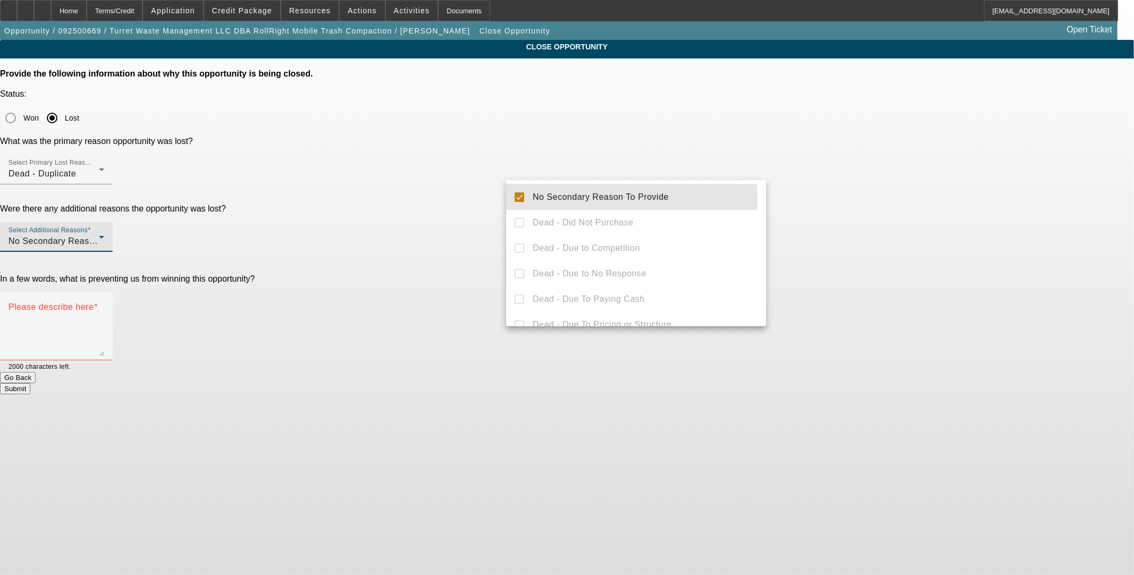
drag, startPoint x: 442, startPoint y: 222, endPoint x: 449, endPoint y: 226, distance: 7.8
click at [442, 223] on div at bounding box center [567, 287] width 1134 height 575
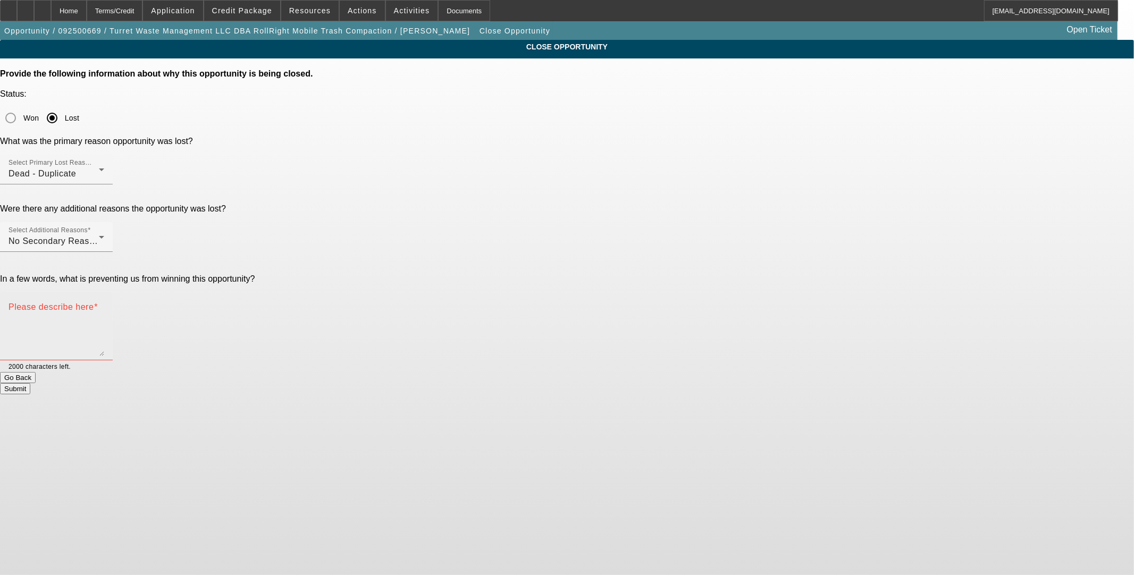
click at [104, 305] on textarea "Please describe here" at bounding box center [57, 330] width 96 height 51
type textarea "Dupe"
click at [30, 383] on button "Submit" at bounding box center [15, 388] width 30 height 11
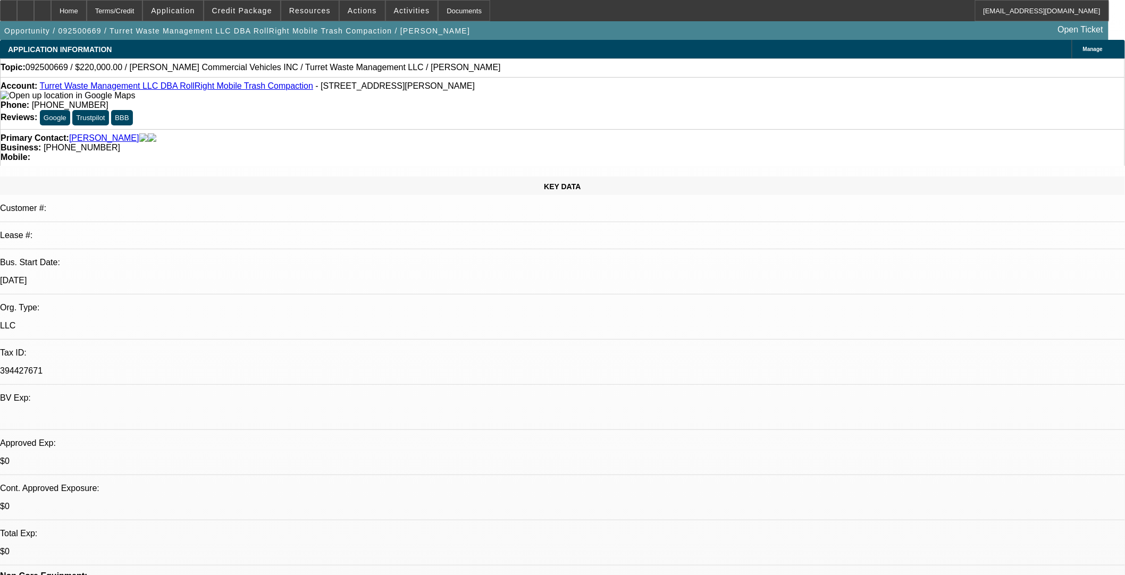
select select "0"
select select "2"
select select "0.1"
select select "4"
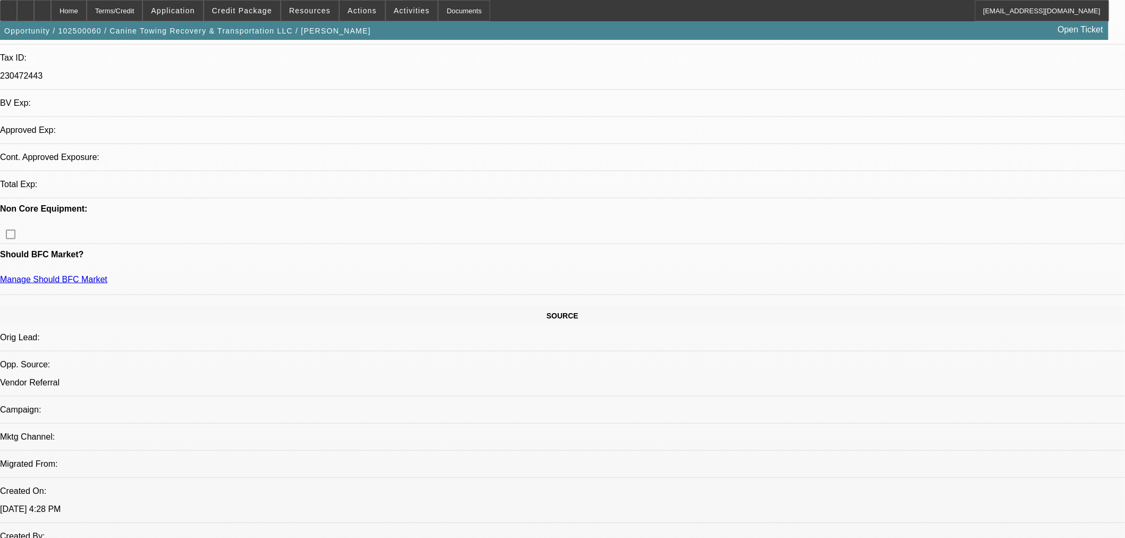
select select "0"
select select "2"
select select "0.1"
select select "4"
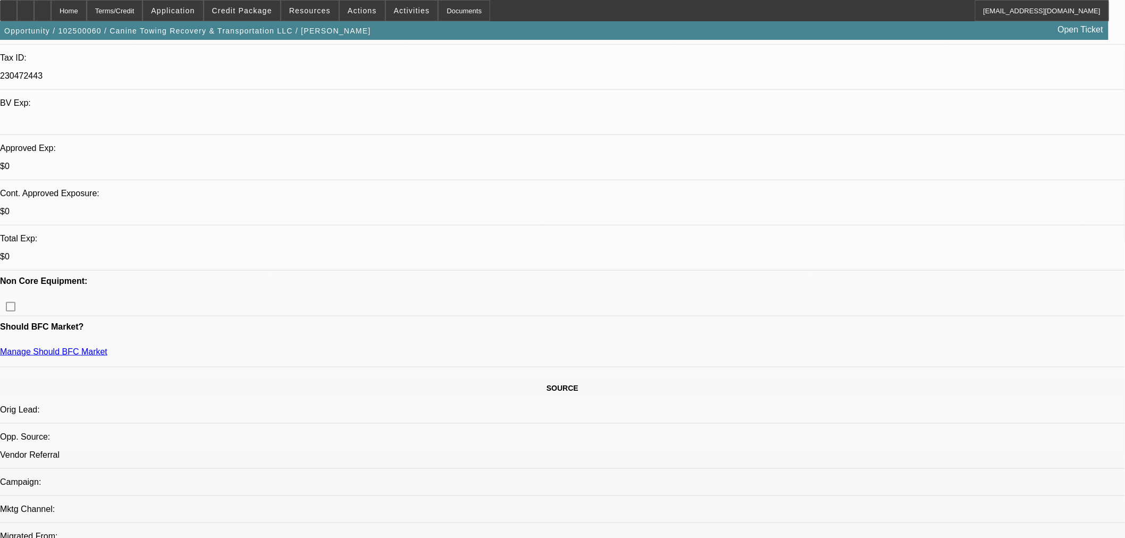
scroll to position [118, 0]
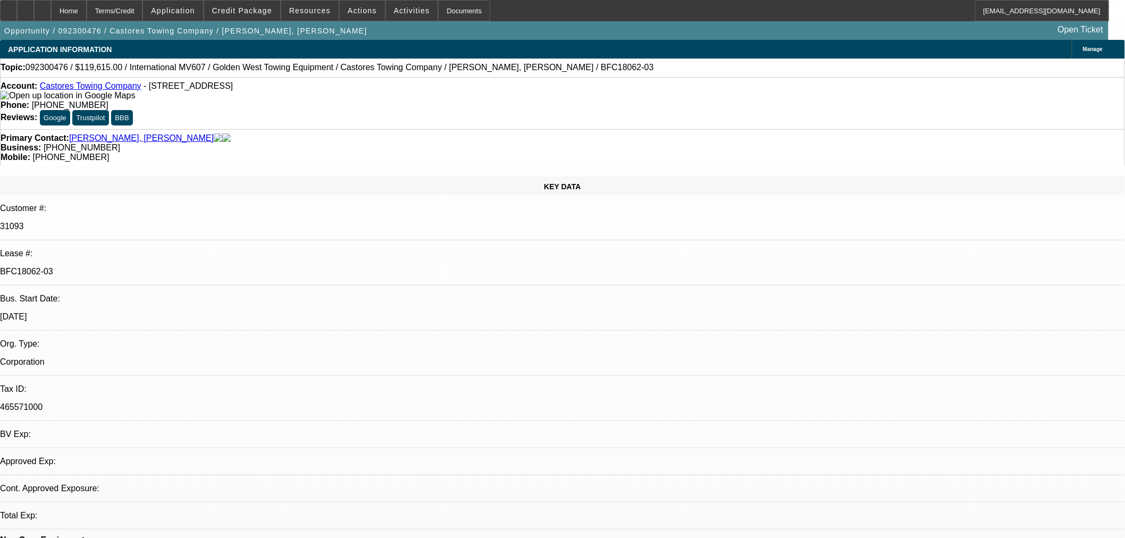
select select "0.1"
select select "0"
select select "0.1"
select select "4"
select select "0"
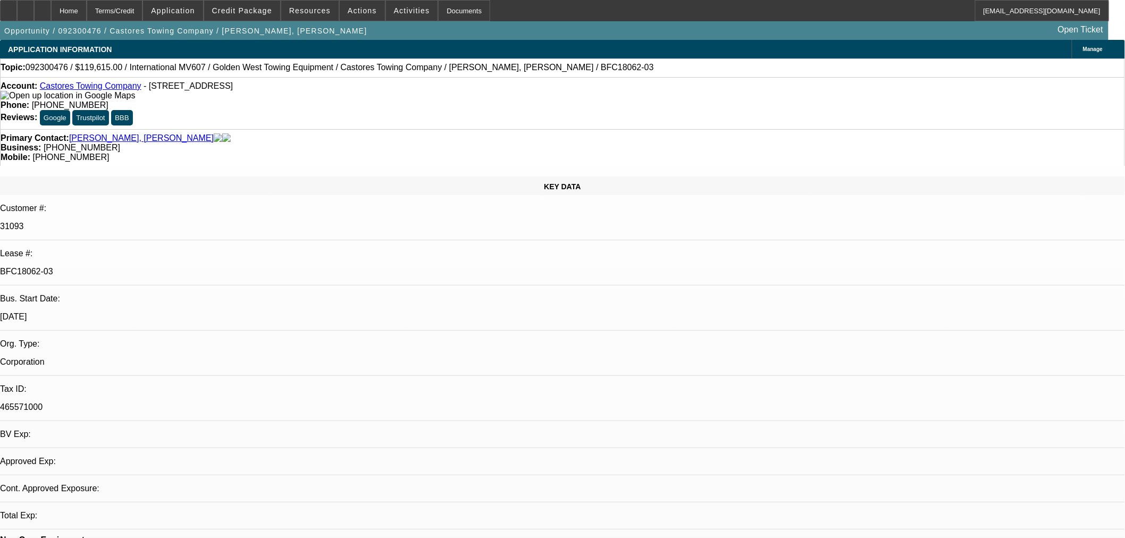
select select "0"
select select "0.1"
select select "4"
select select "0"
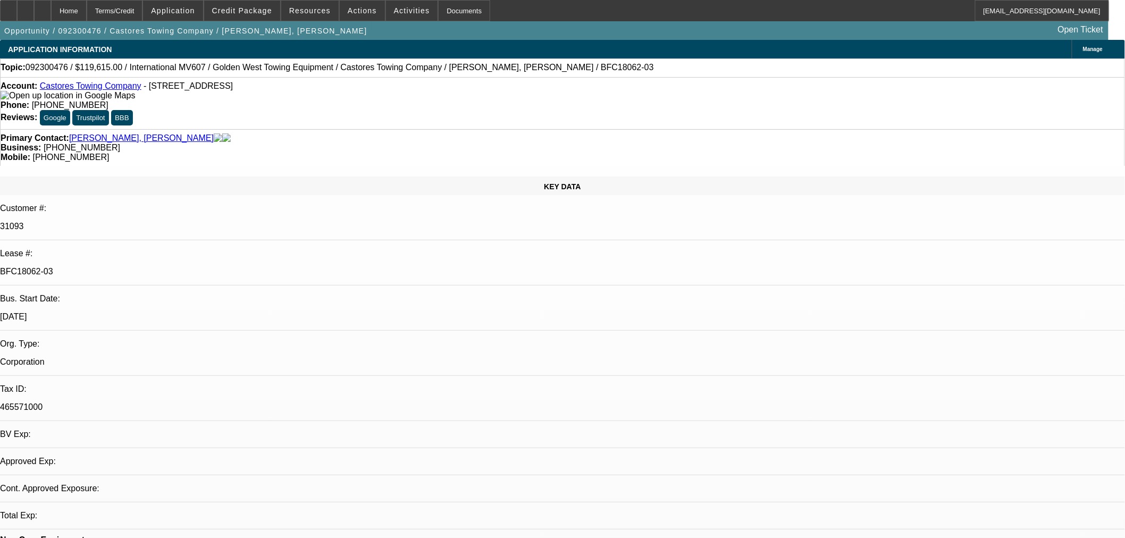
select select "0.1"
select select "4"
select select "0"
select select "0.1"
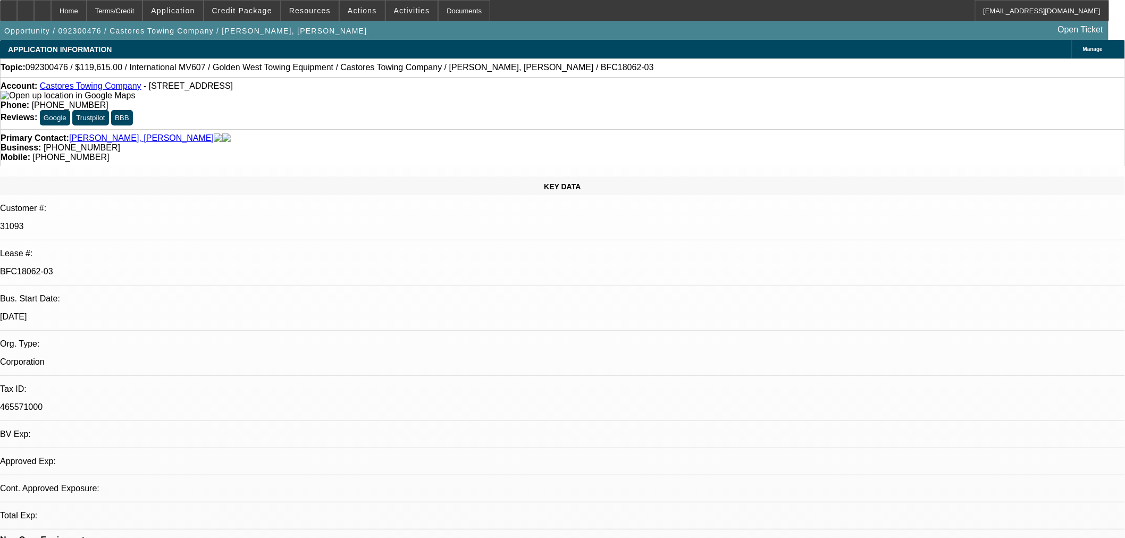
select select "4"
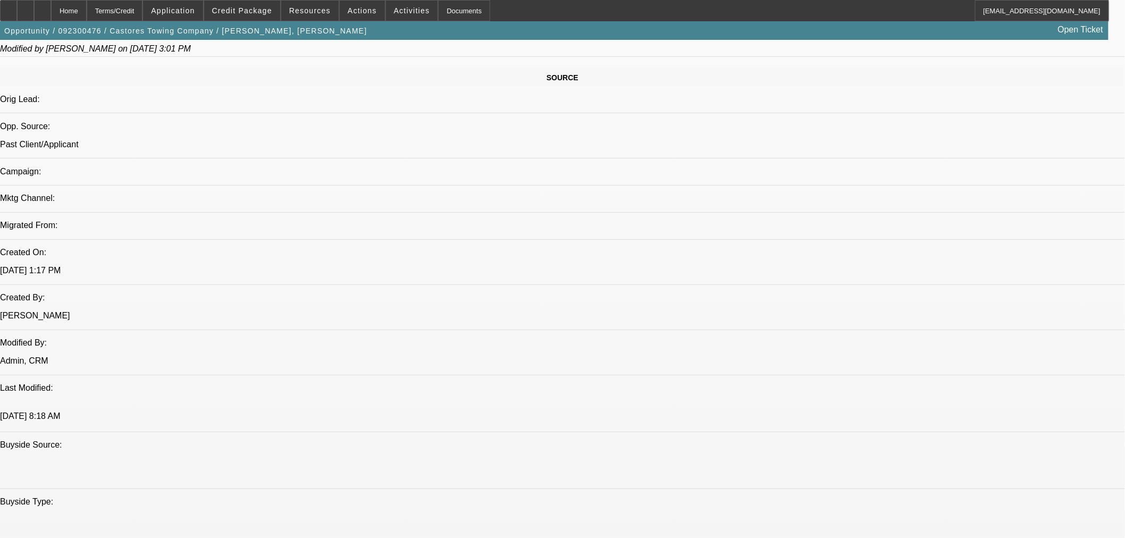
scroll to position [354, 0]
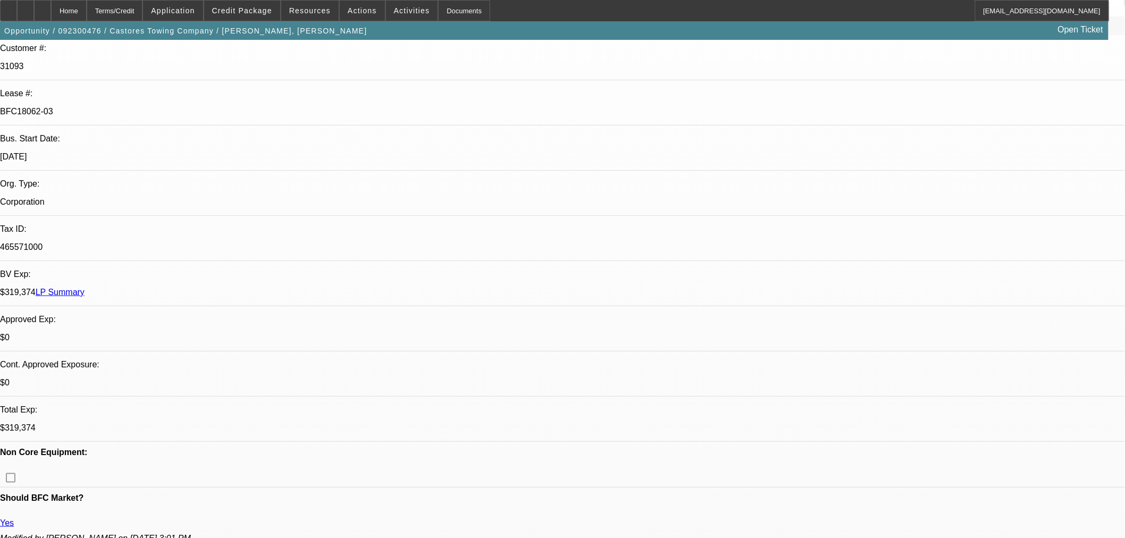
scroll to position [0, 0]
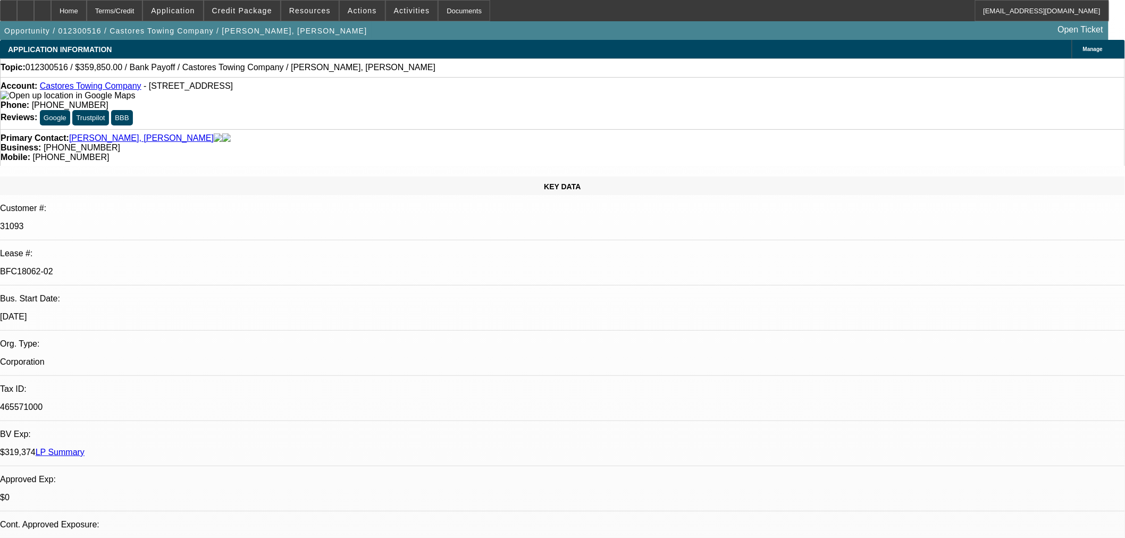
select select "0"
select select "2"
select select "0.1"
select select "4"
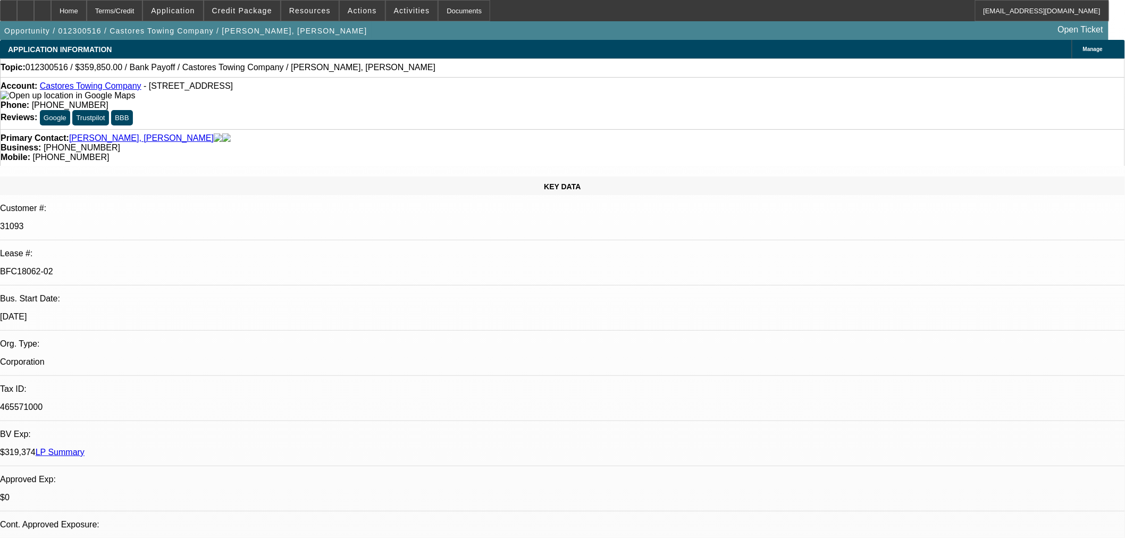
select select "0"
select select "2"
select select "0.1"
select select "4"
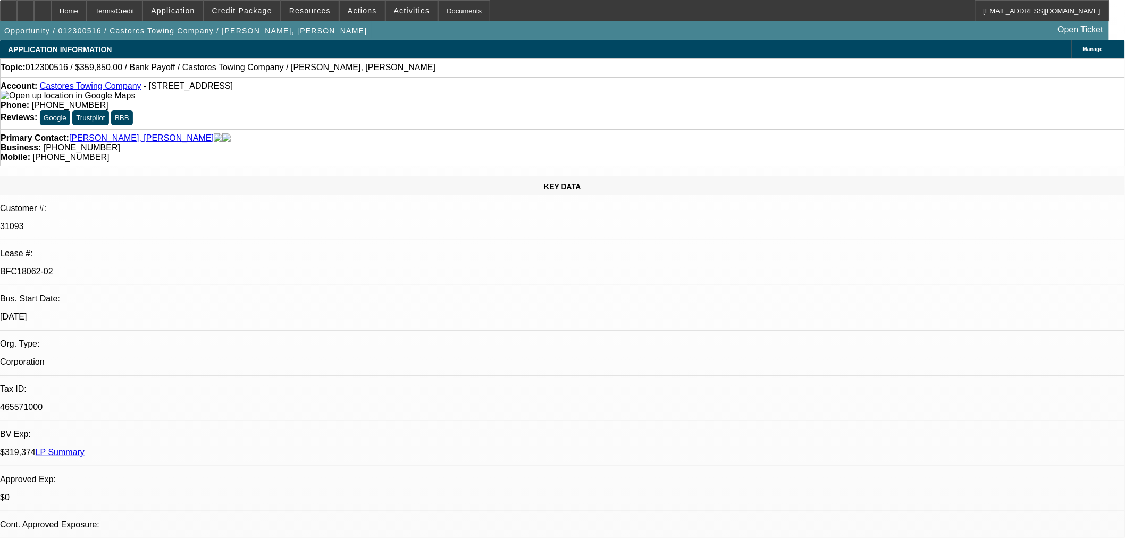
select select "0"
select select "2"
select select "0.1"
select select "4"
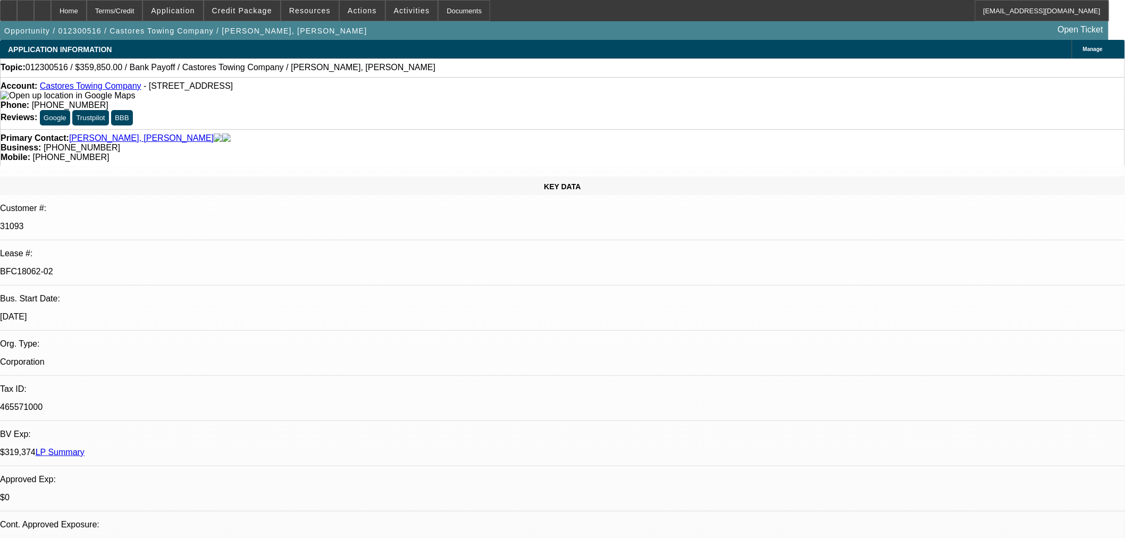
select select "2"
select select "0.1"
select select "4"
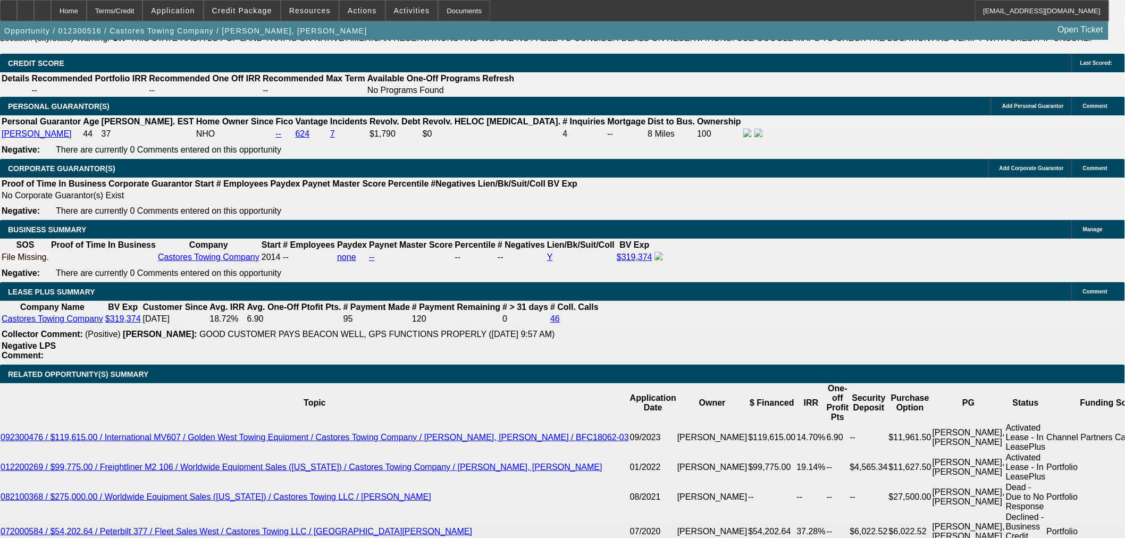
scroll to position [1681, 0]
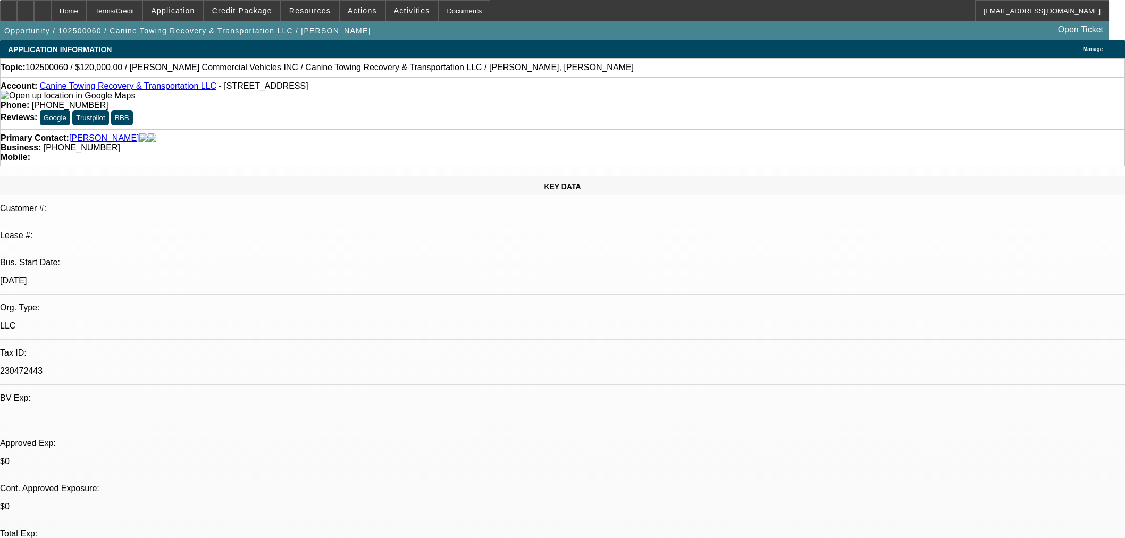
select select "0"
select select "2"
select select "0.1"
select select "4"
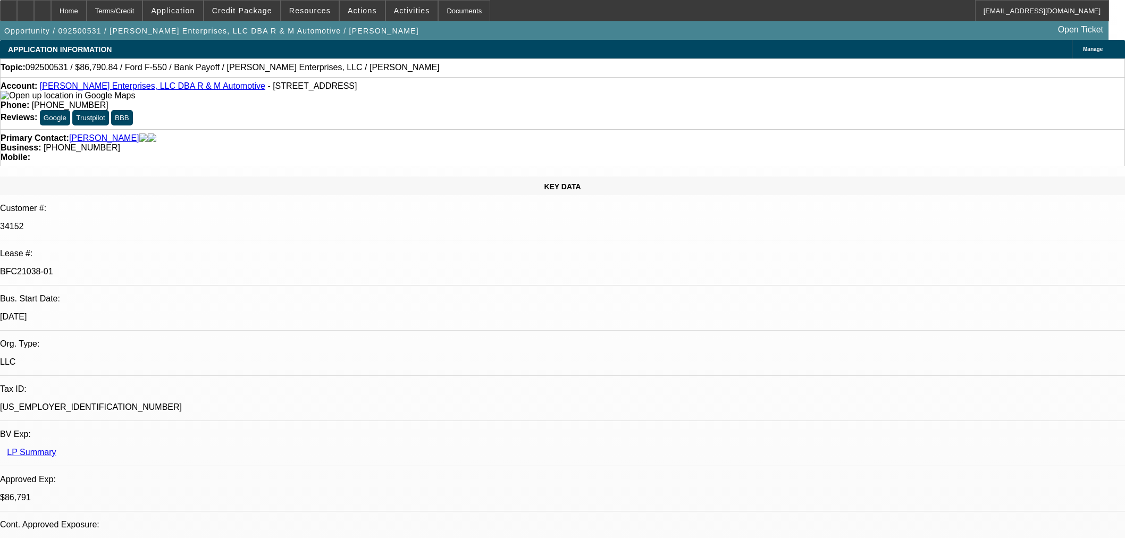
select select "0"
select select "2"
select select "0"
select select "6"
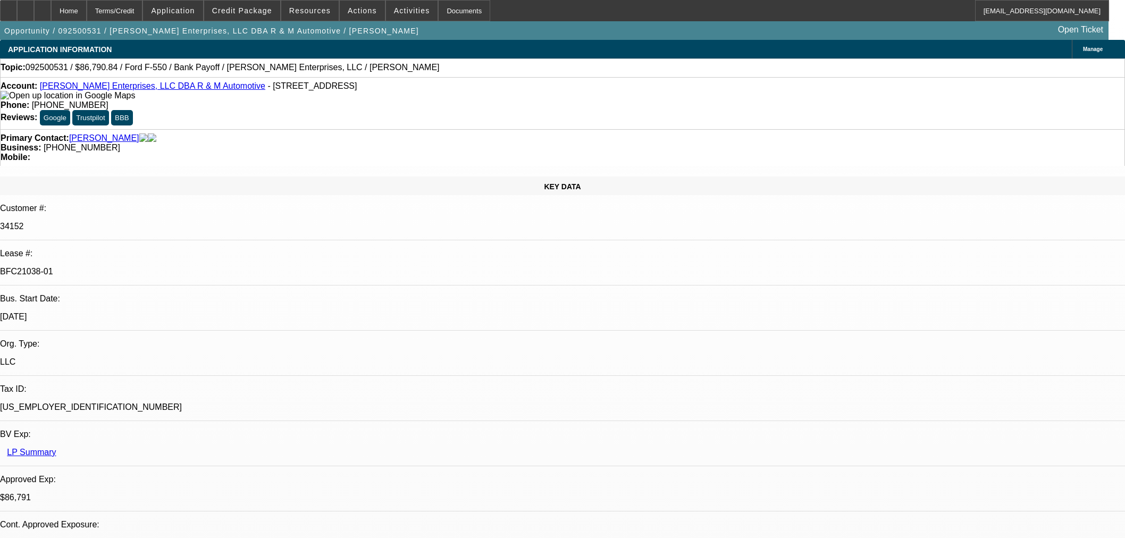
select select "0"
select select "2"
select select "0"
select select "6"
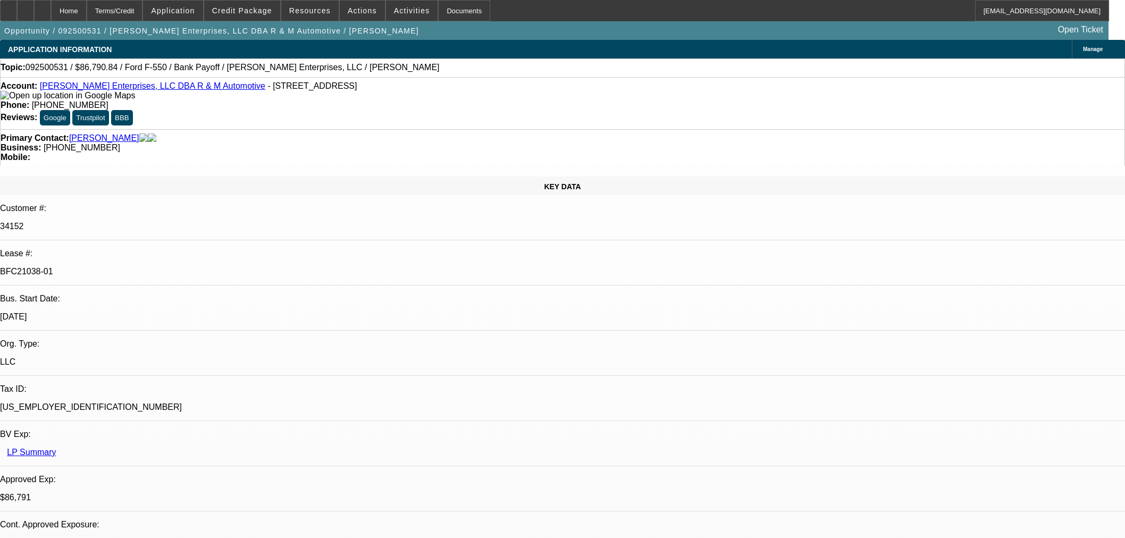
select select "0"
select select "2"
select select "0"
select select "6"
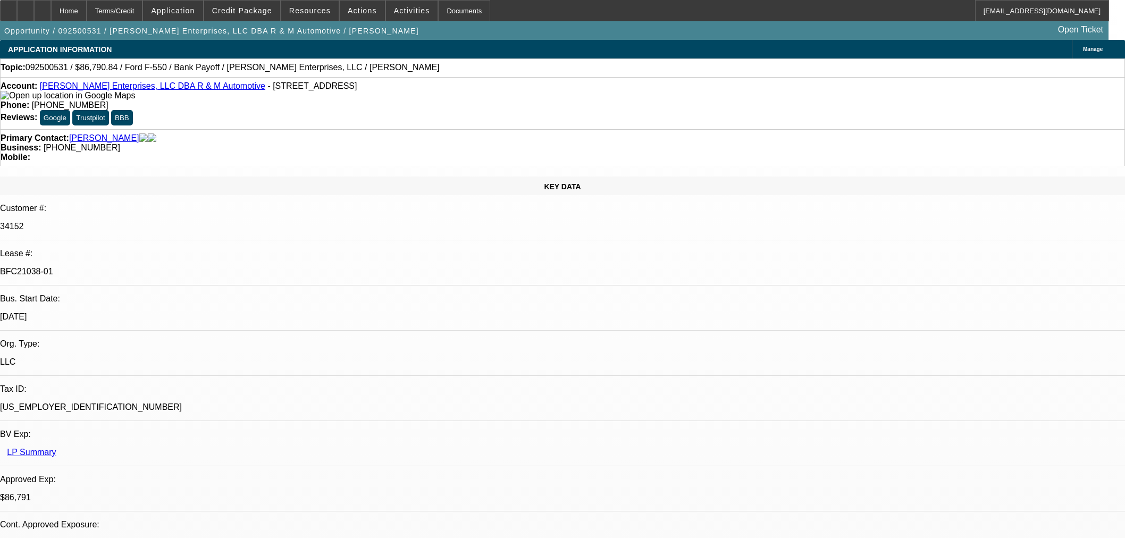
select select "0"
select select "2"
select select "0"
select select "6"
